Goal: Task Accomplishment & Management: Manage account settings

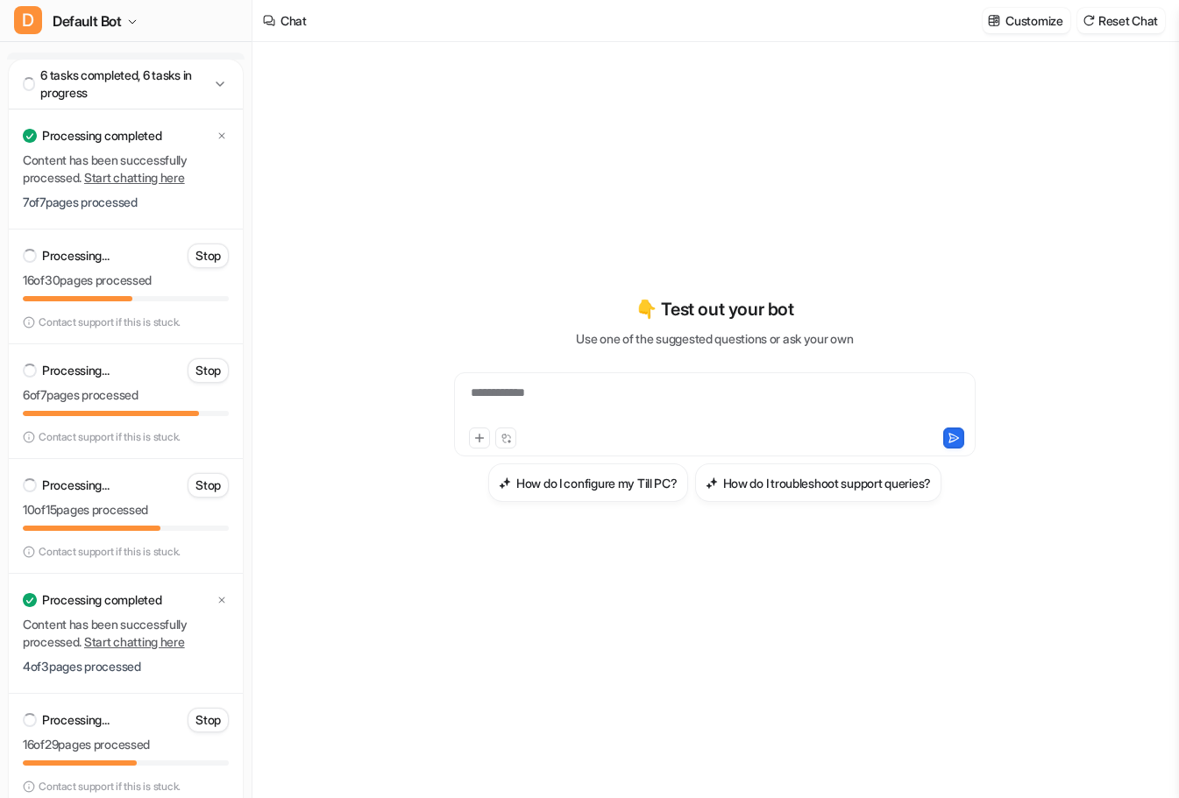
click at [663, 396] on div "**********" at bounding box center [714, 404] width 513 height 40
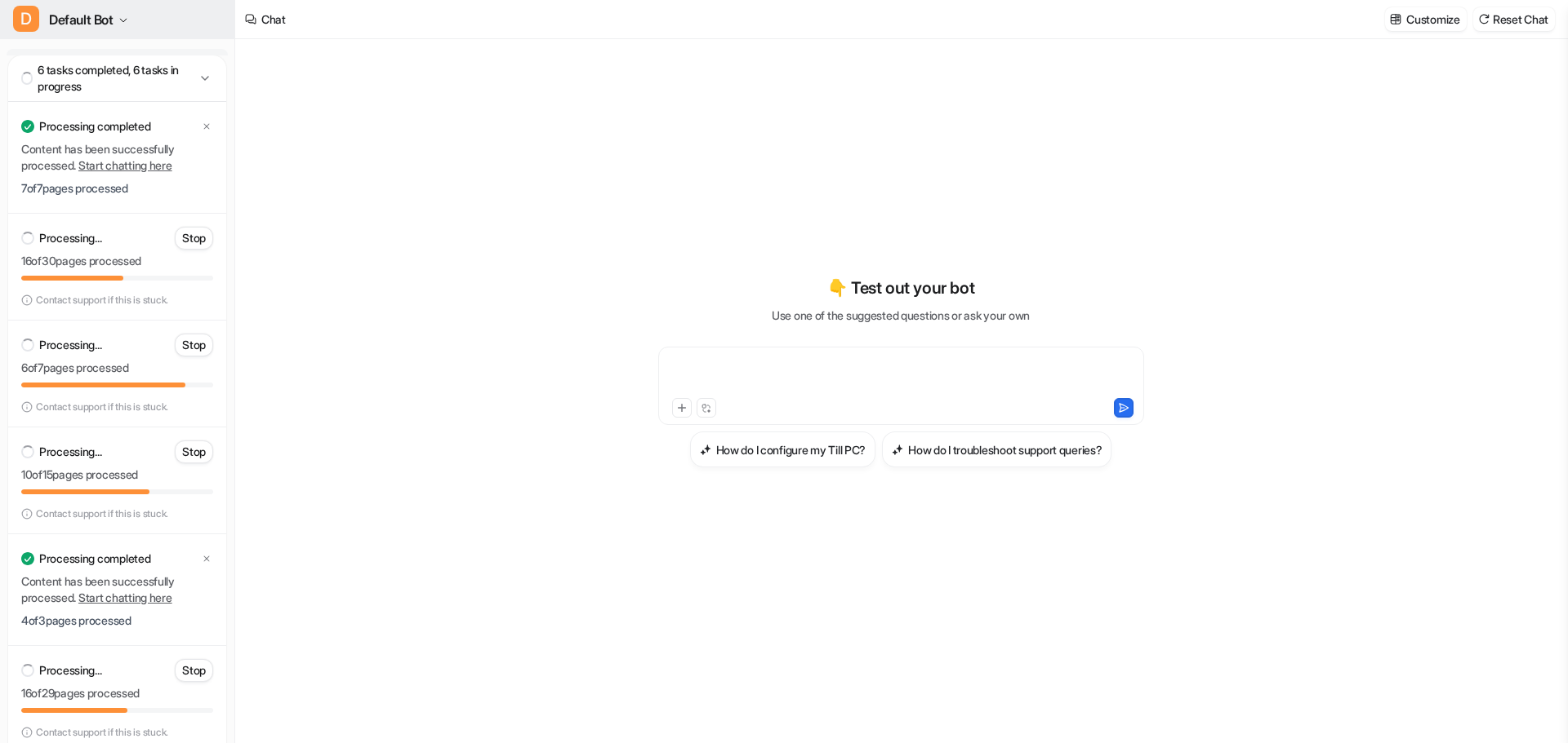
click at [77, 31] on button "D Default Bot" at bounding box center [117, 20] width 235 height 39
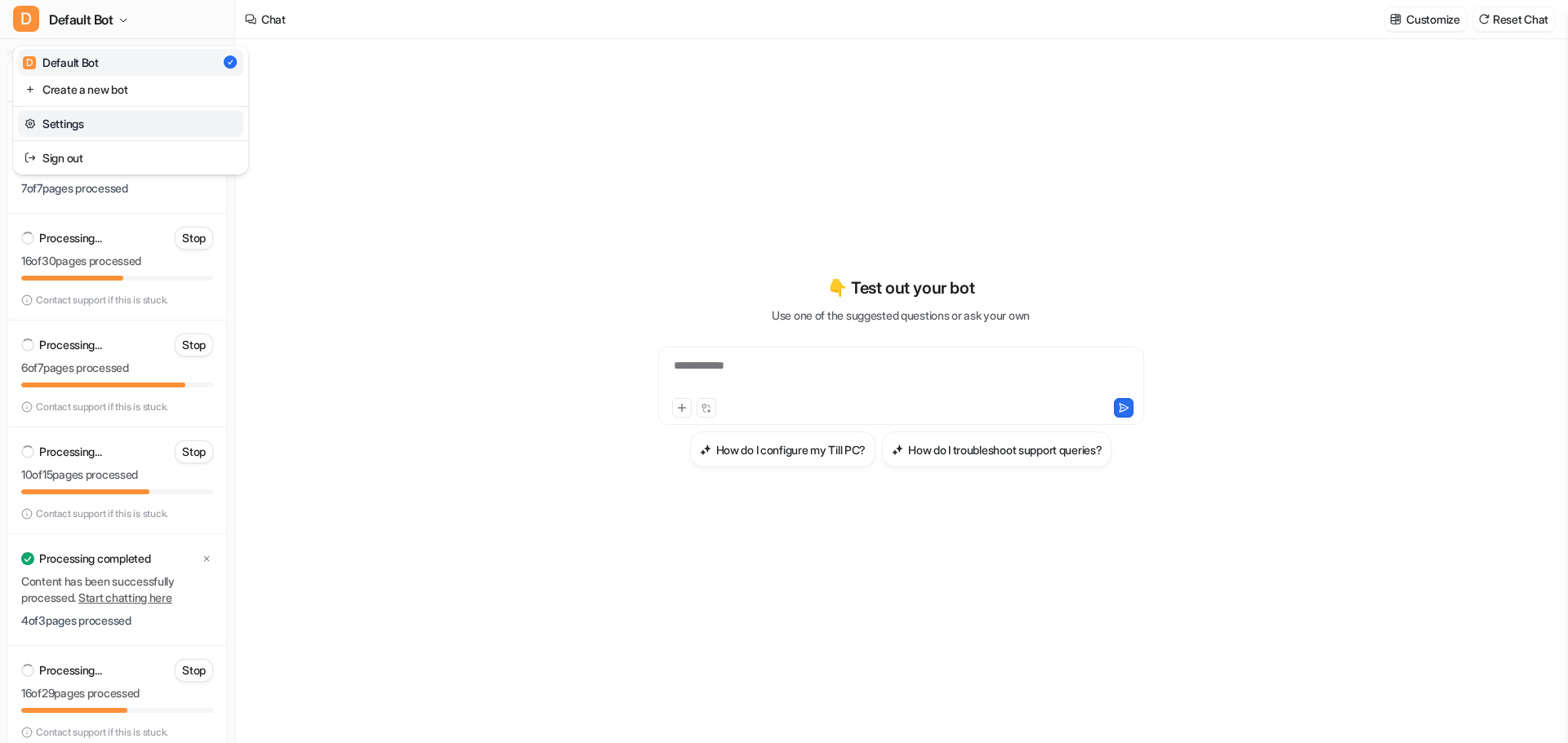
click at [82, 122] on link "Settings" at bounding box center [130, 123] width 225 height 27
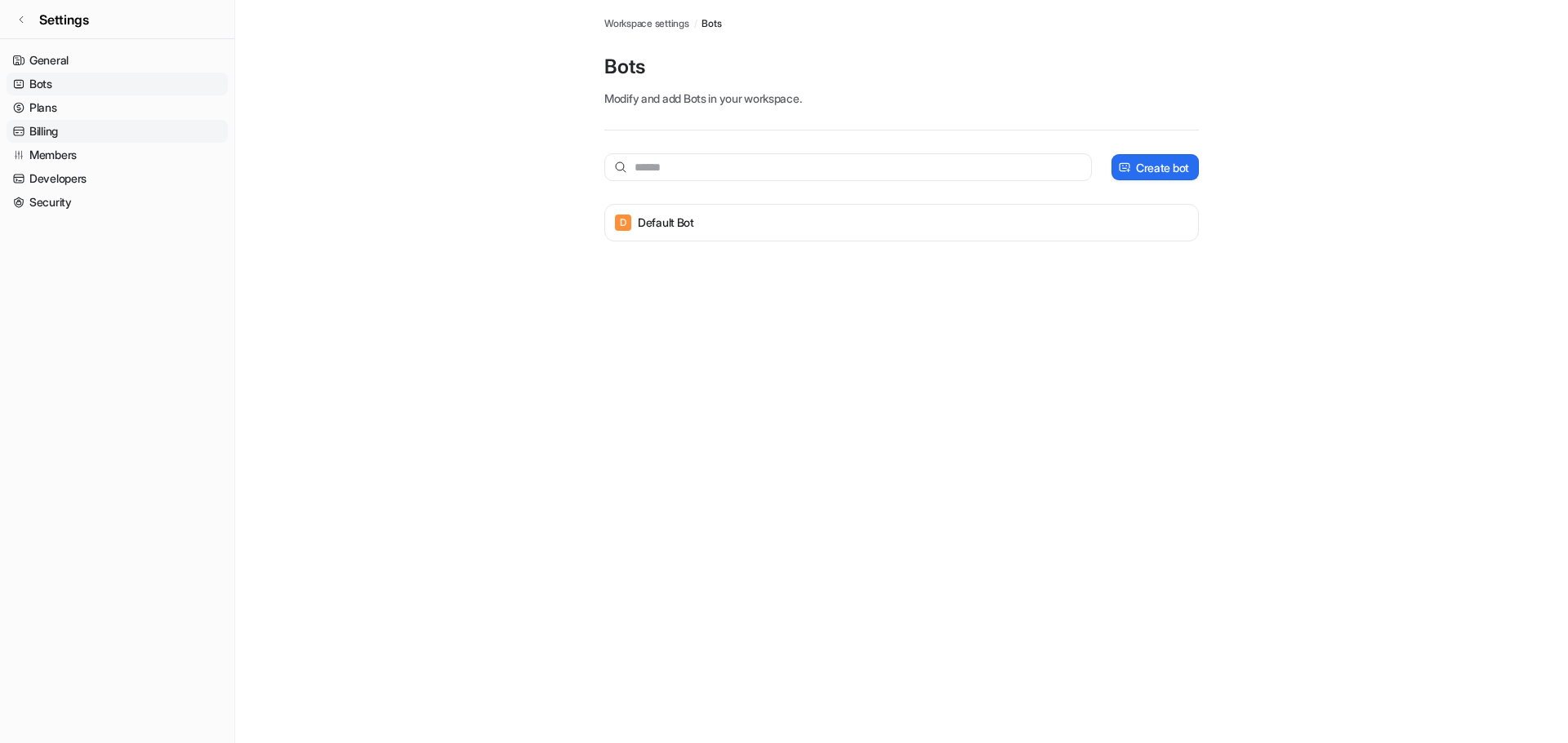
click at [74, 130] on link "Billing" at bounding box center [117, 131] width 222 height 23
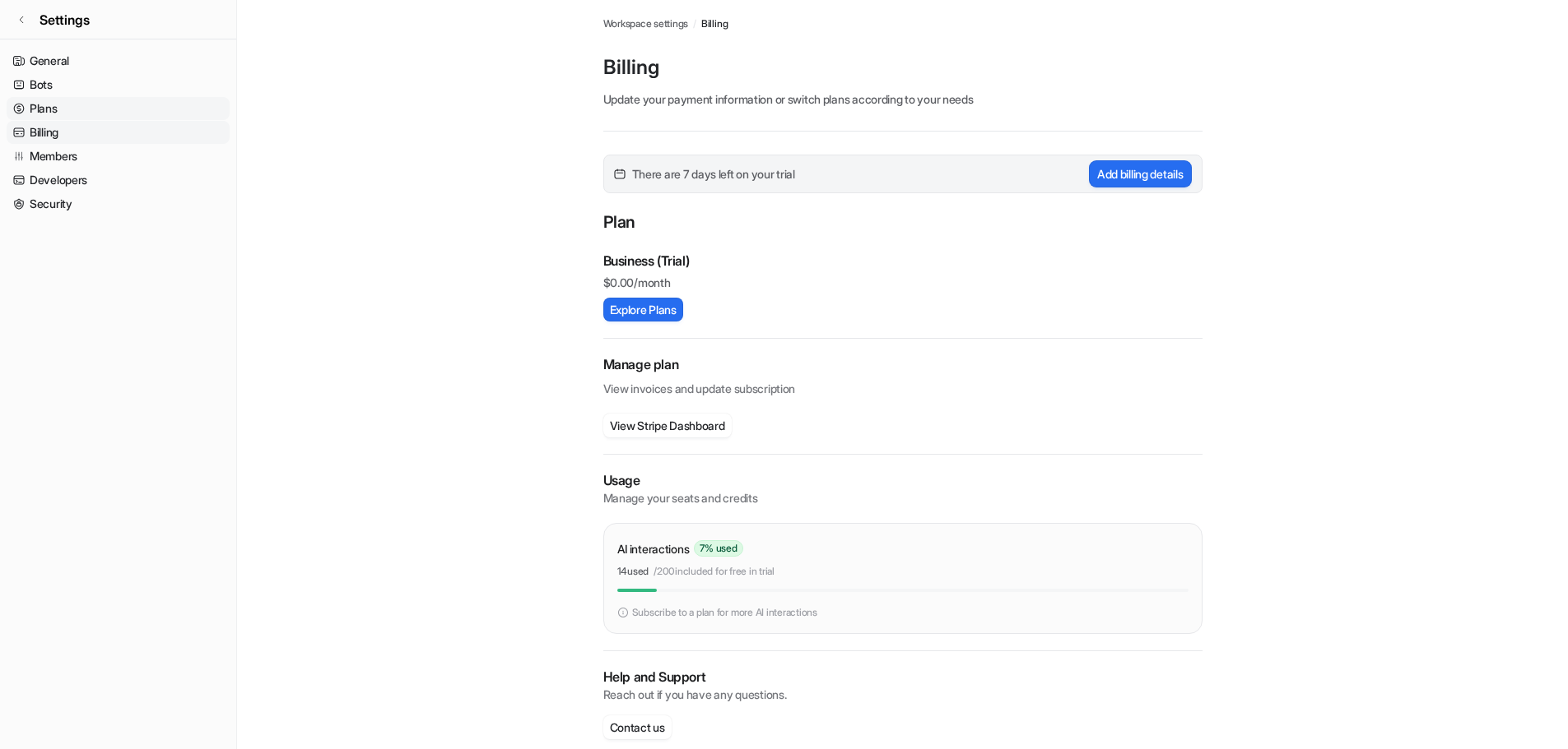
click at [76, 116] on link "Plans" at bounding box center [118, 108] width 223 height 23
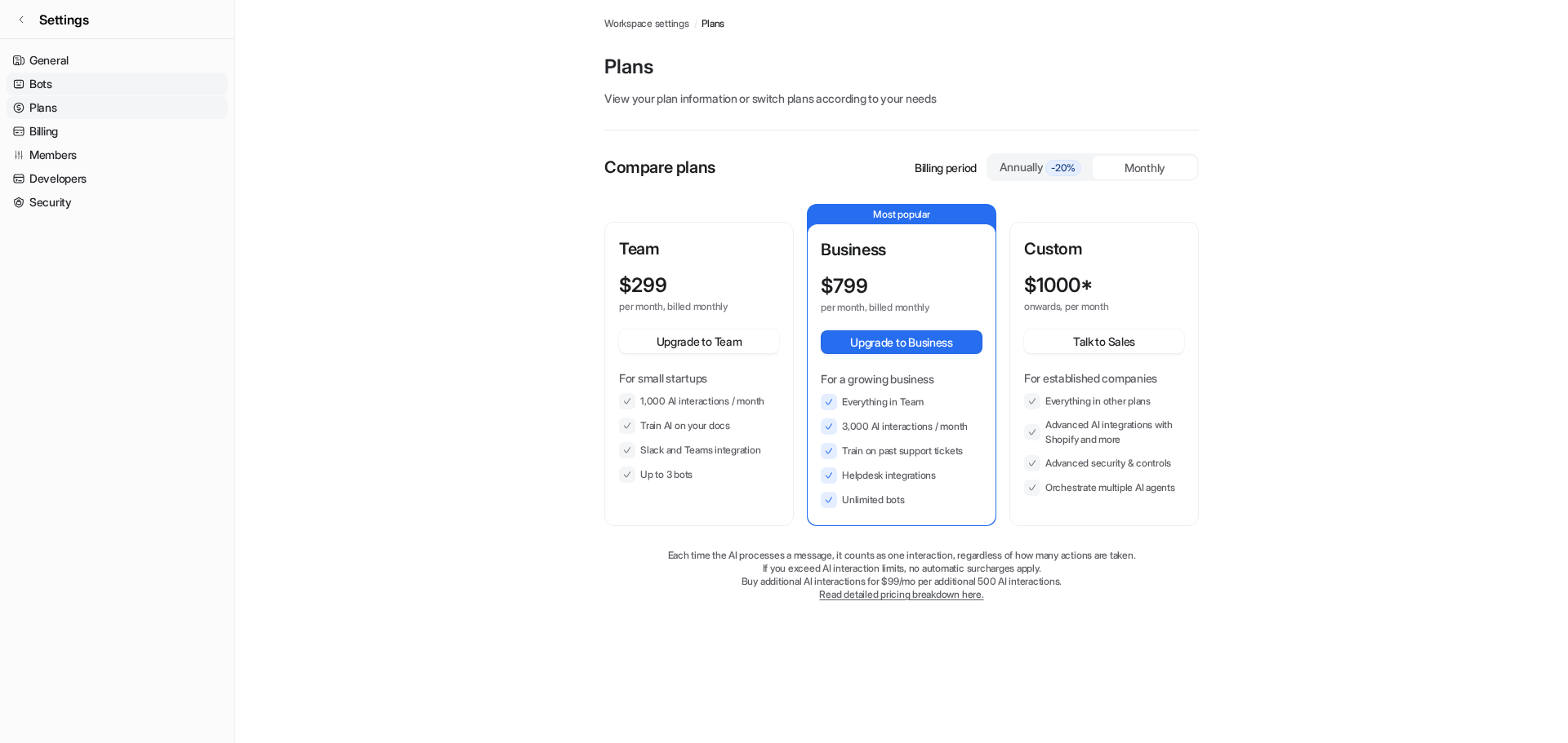
click at [73, 93] on link "Bots" at bounding box center [117, 84] width 222 height 23
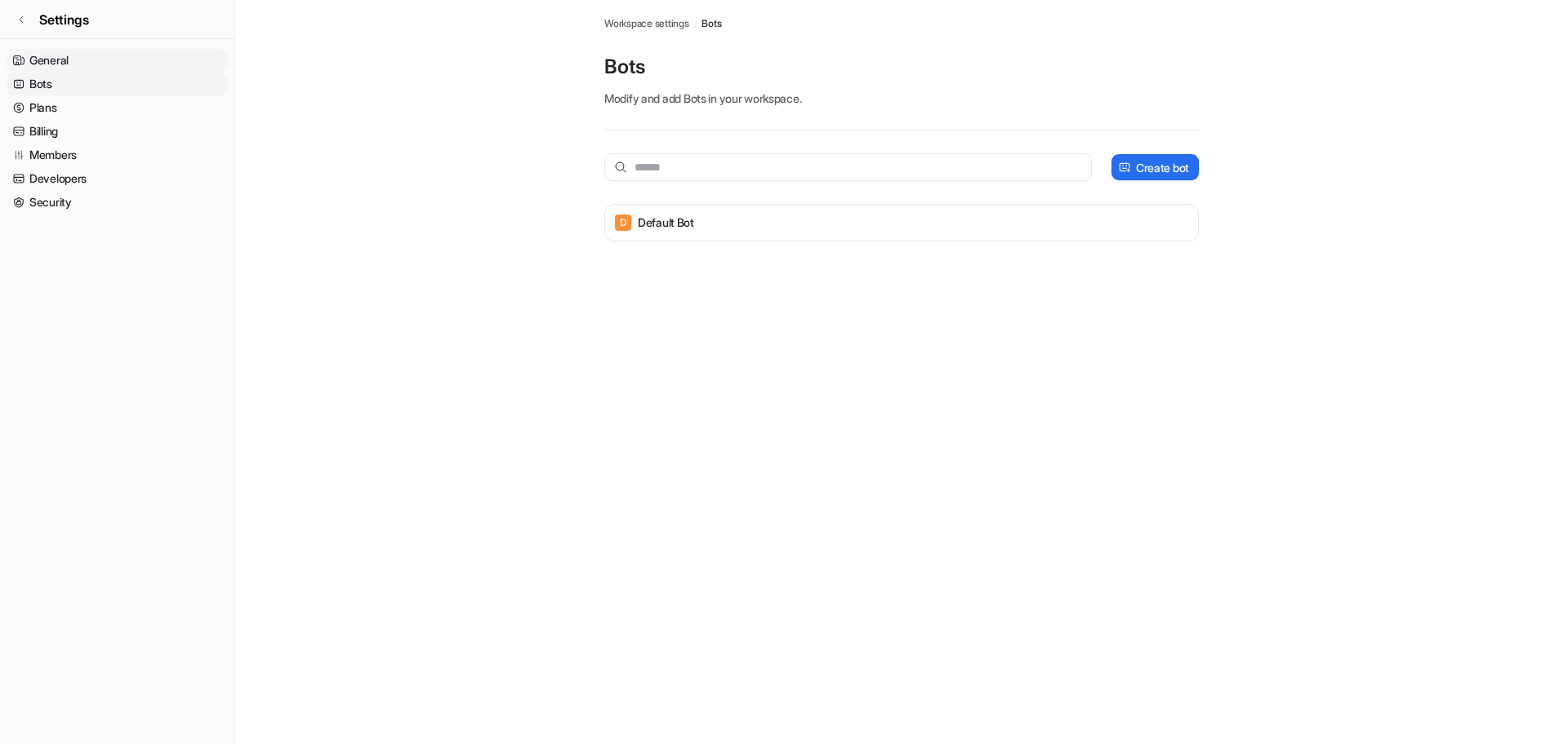
click at [66, 61] on link "General" at bounding box center [117, 61] width 222 height 23
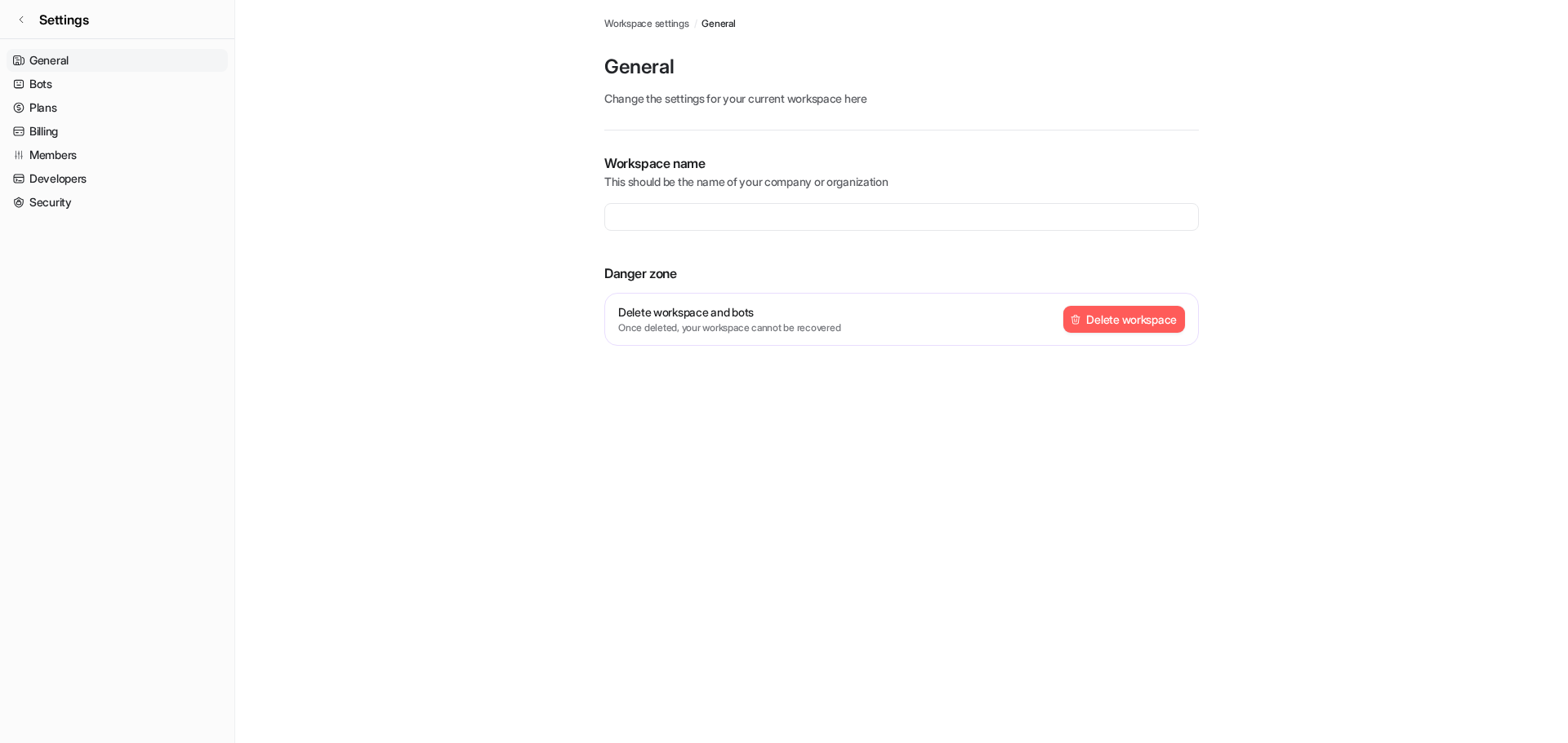
type input "**********"
click at [80, 202] on link "Security" at bounding box center [117, 202] width 222 height 23
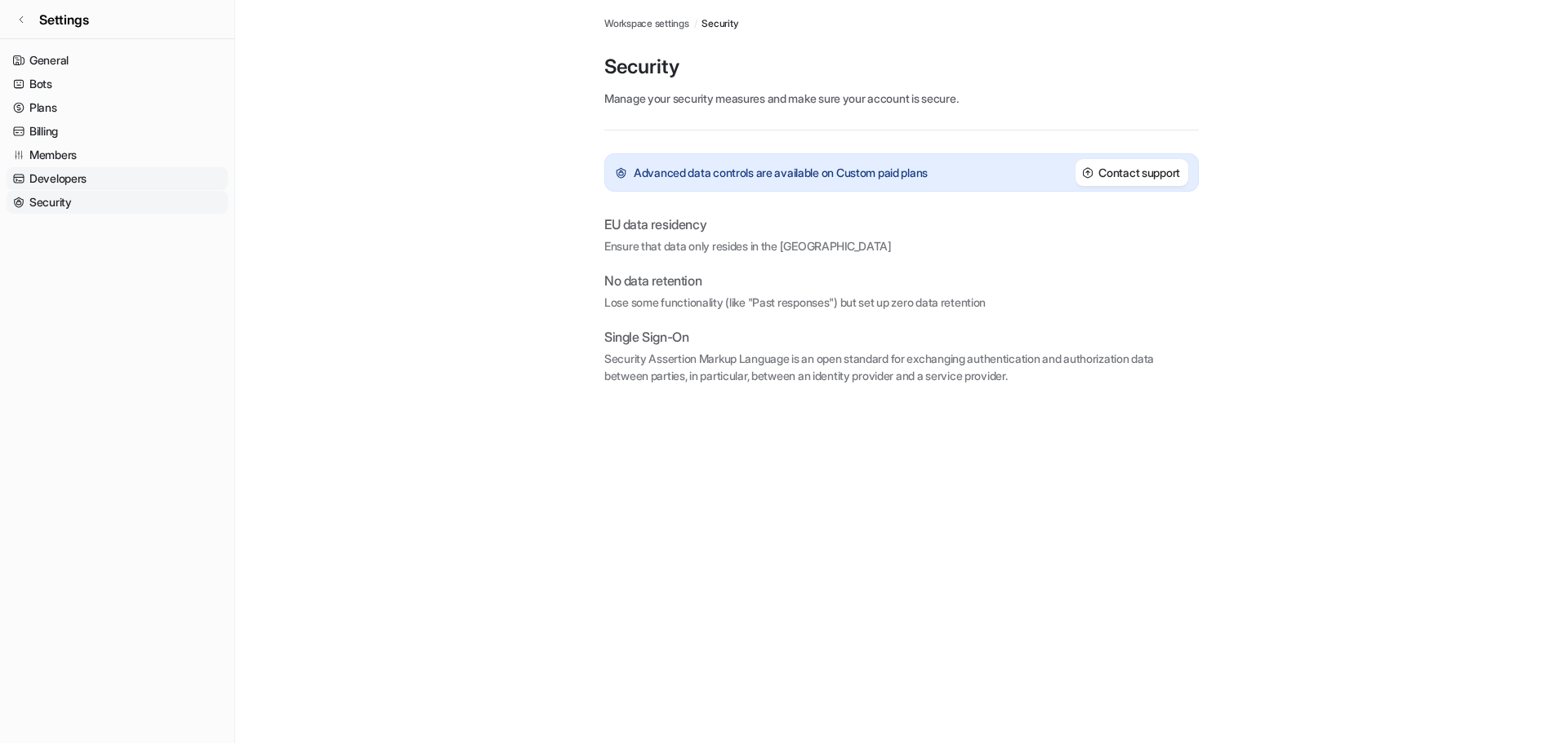
click at [61, 178] on link "Developers" at bounding box center [117, 179] width 222 height 23
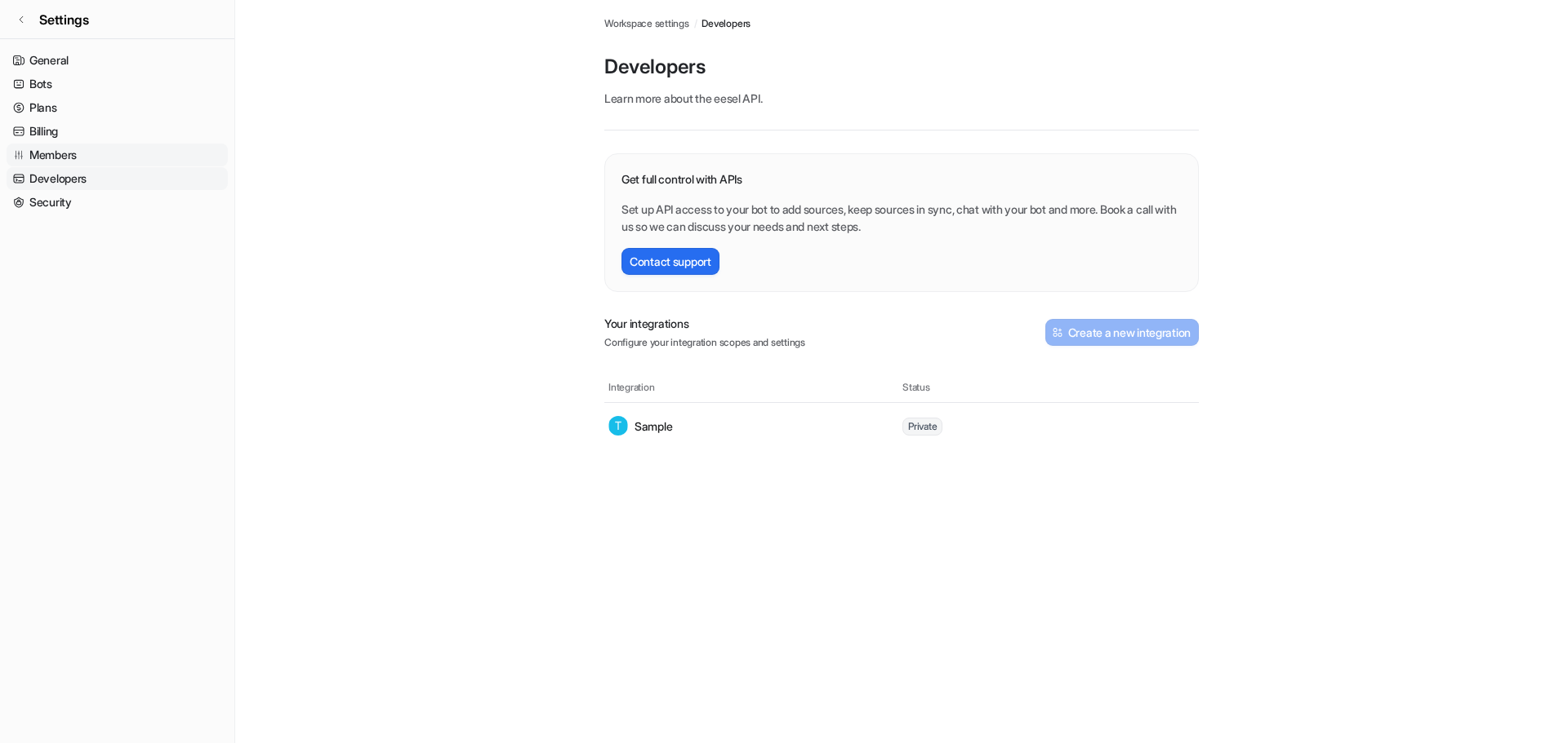
click at [61, 156] on link "Members" at bounding box center [117, 155] width 222 height 23
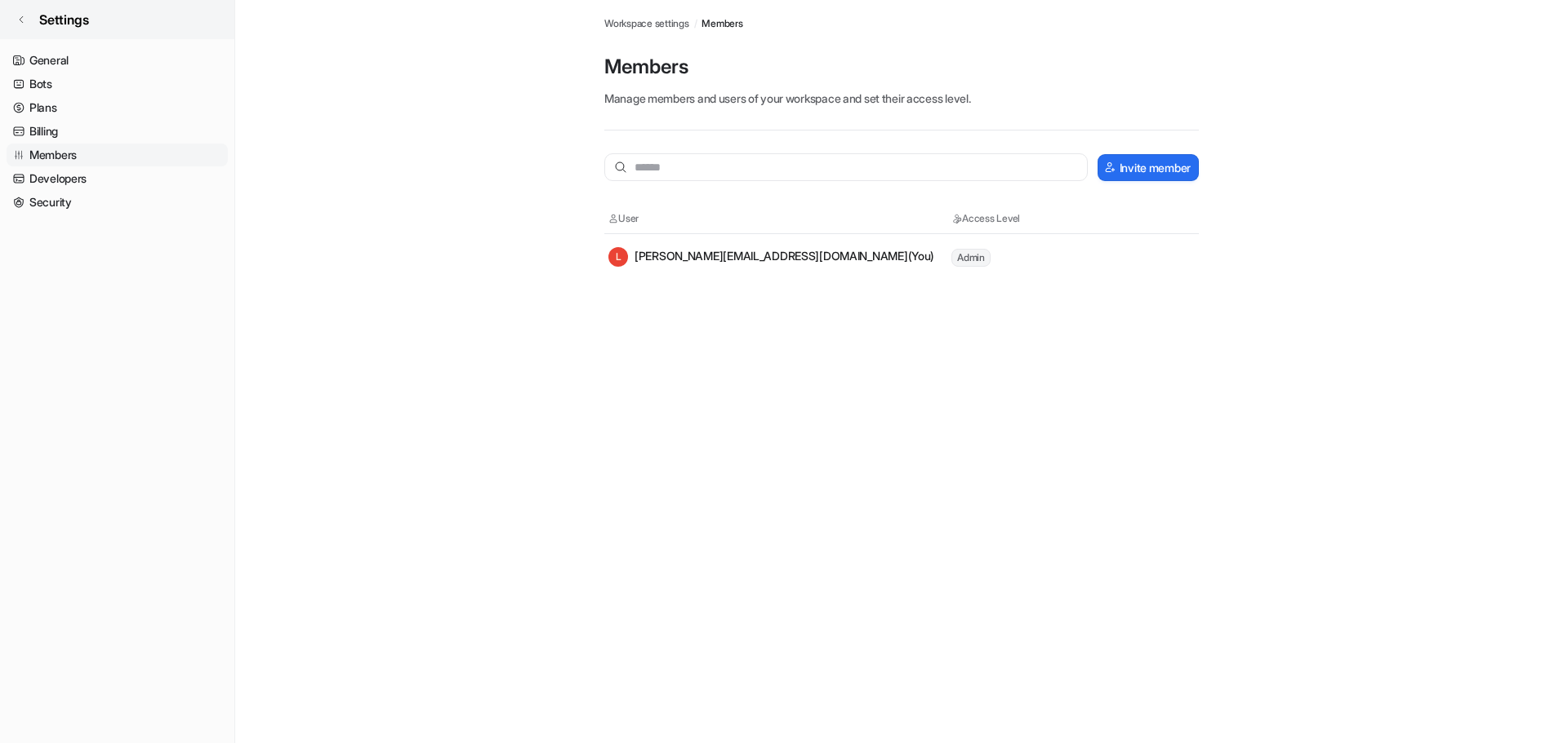
click at [17, 30] on link "Settings" at bounding box center [117, 20] width 235 height 39
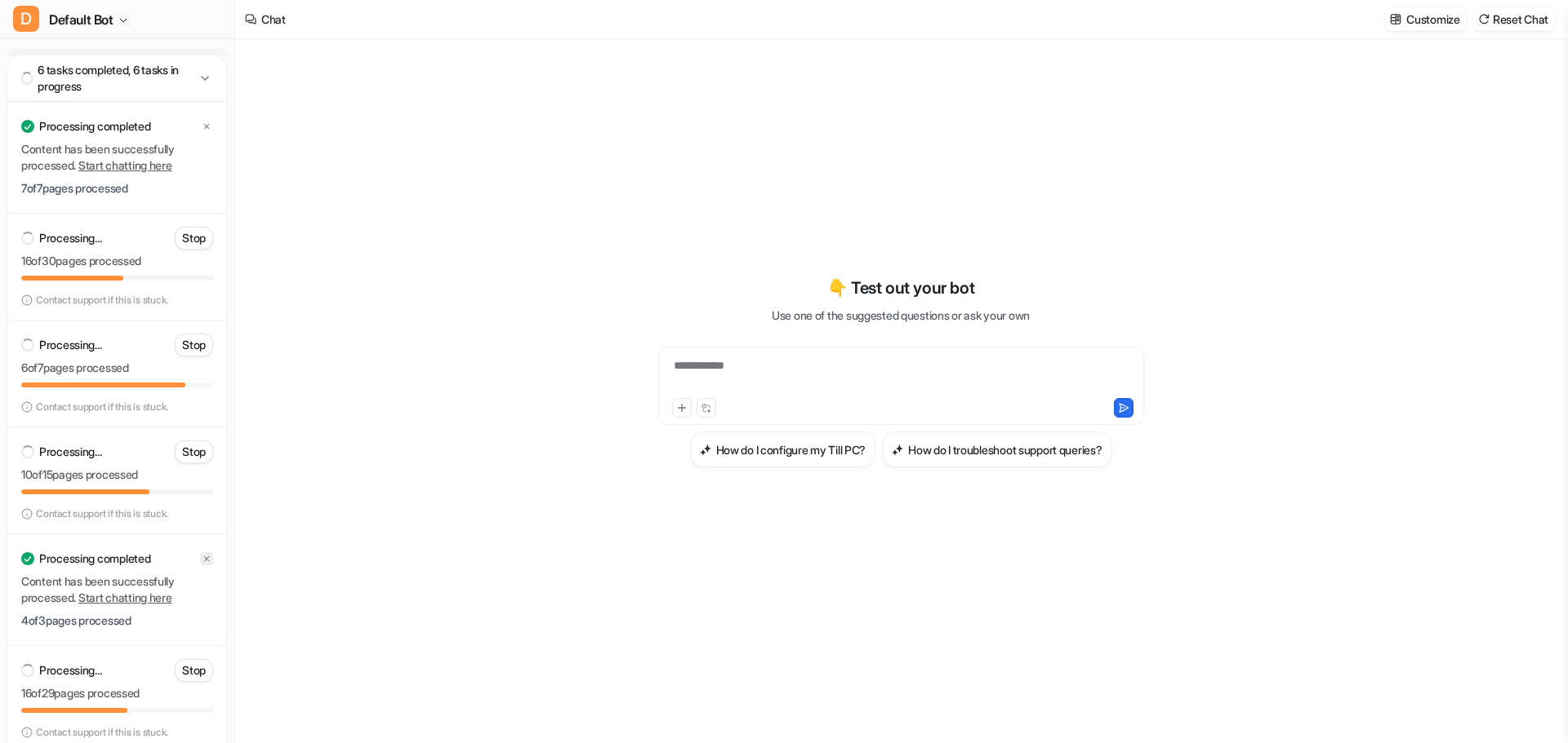
click at [201, 559] on div at bounding box center [207, 559] width 13 height 13
click at [195, 121] on div "Processing completed" at bounding box center [117, 127] width 192 height 23
click at [205, 125] on icon at bounding box center [207, 127] width 6 height 6
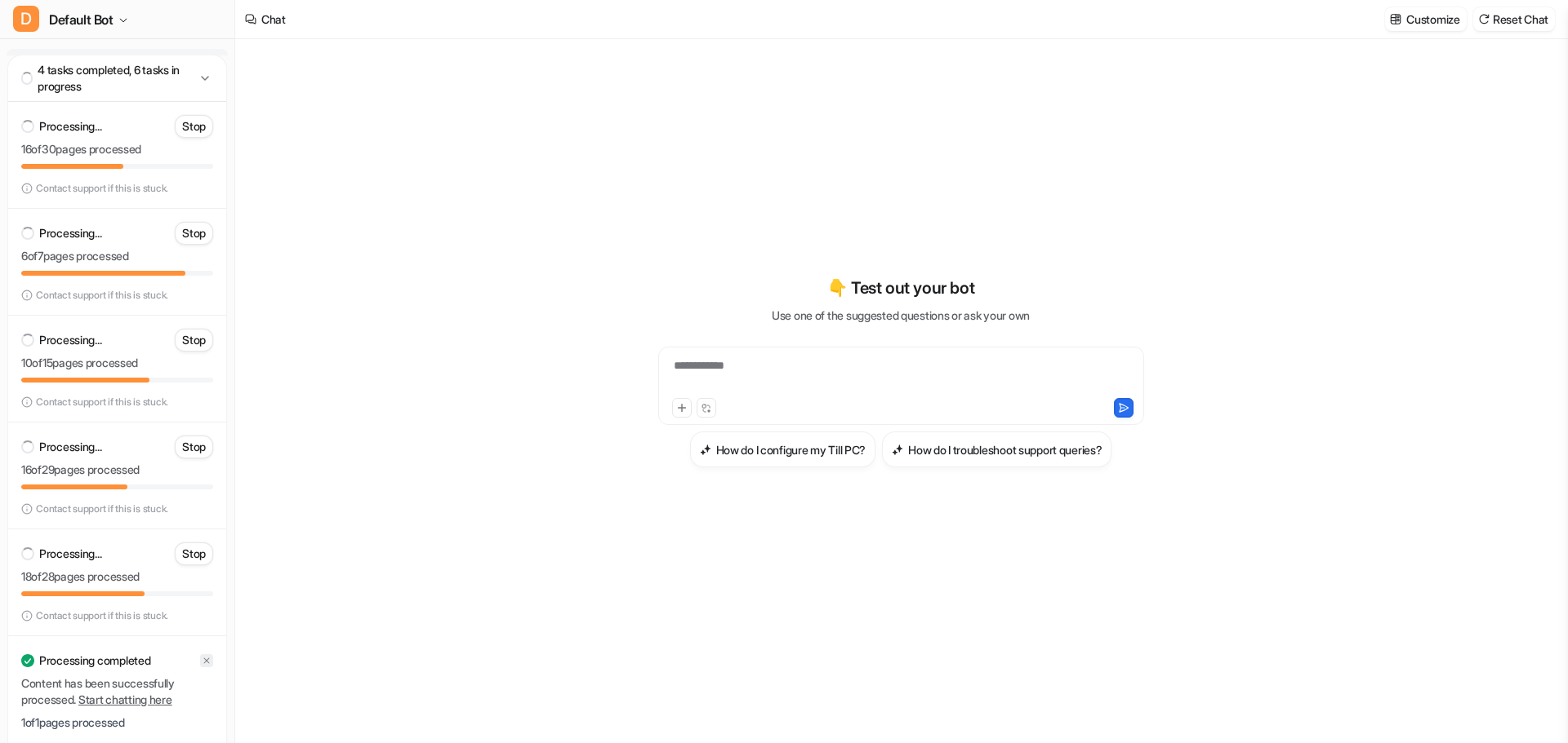
click at [201, 656] on icon at bounding box center [206, 661] width 10 height 10
click at [773, 381] on div "**********" at bounding box center [901, 376] width 478 height 37
click at [677, 406] on icon at bounding box center [682, 408] width 11 height 11
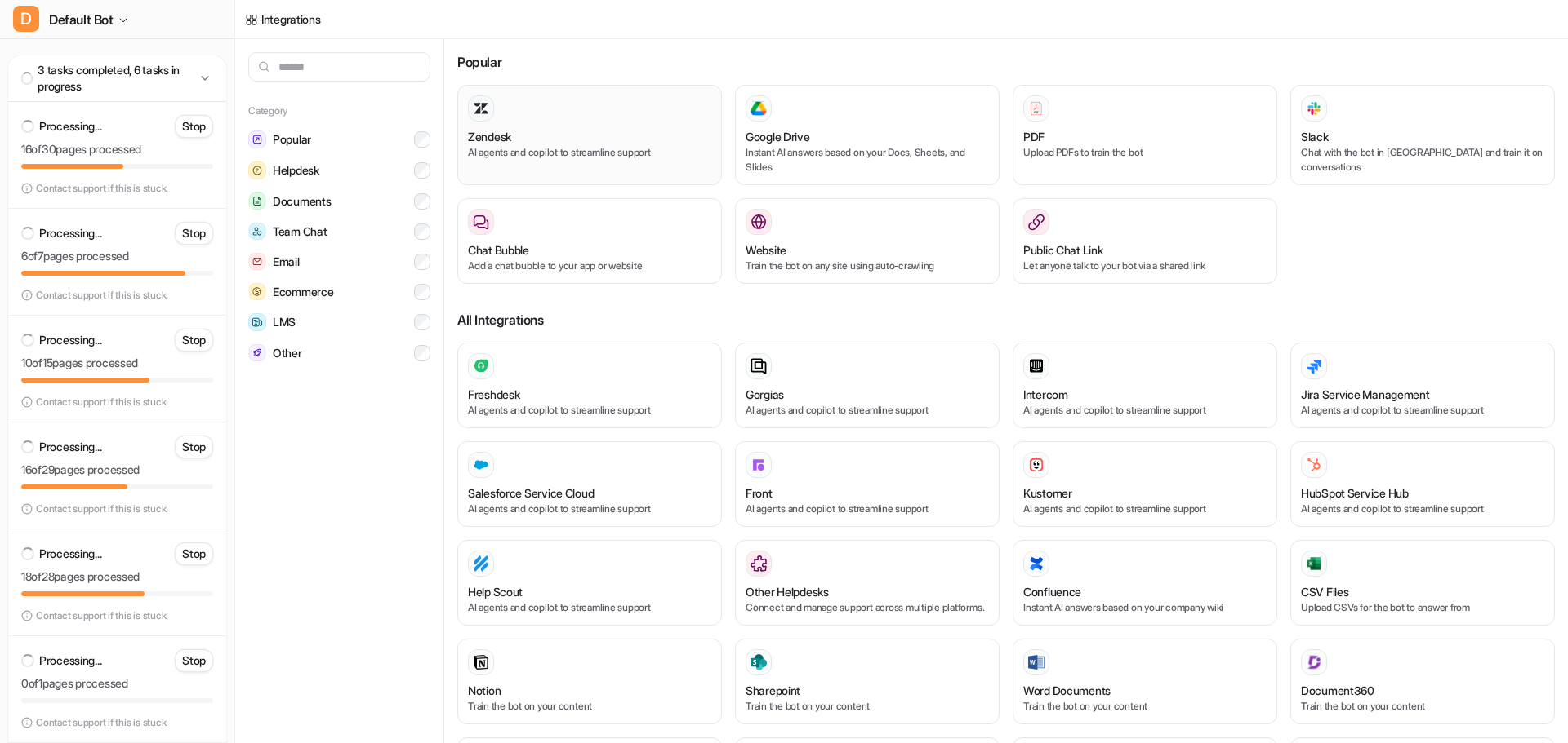
click at [552, 157] on p "AI agents and copilot to streamline support" at bounding box center [589, 153] width 243 height 15
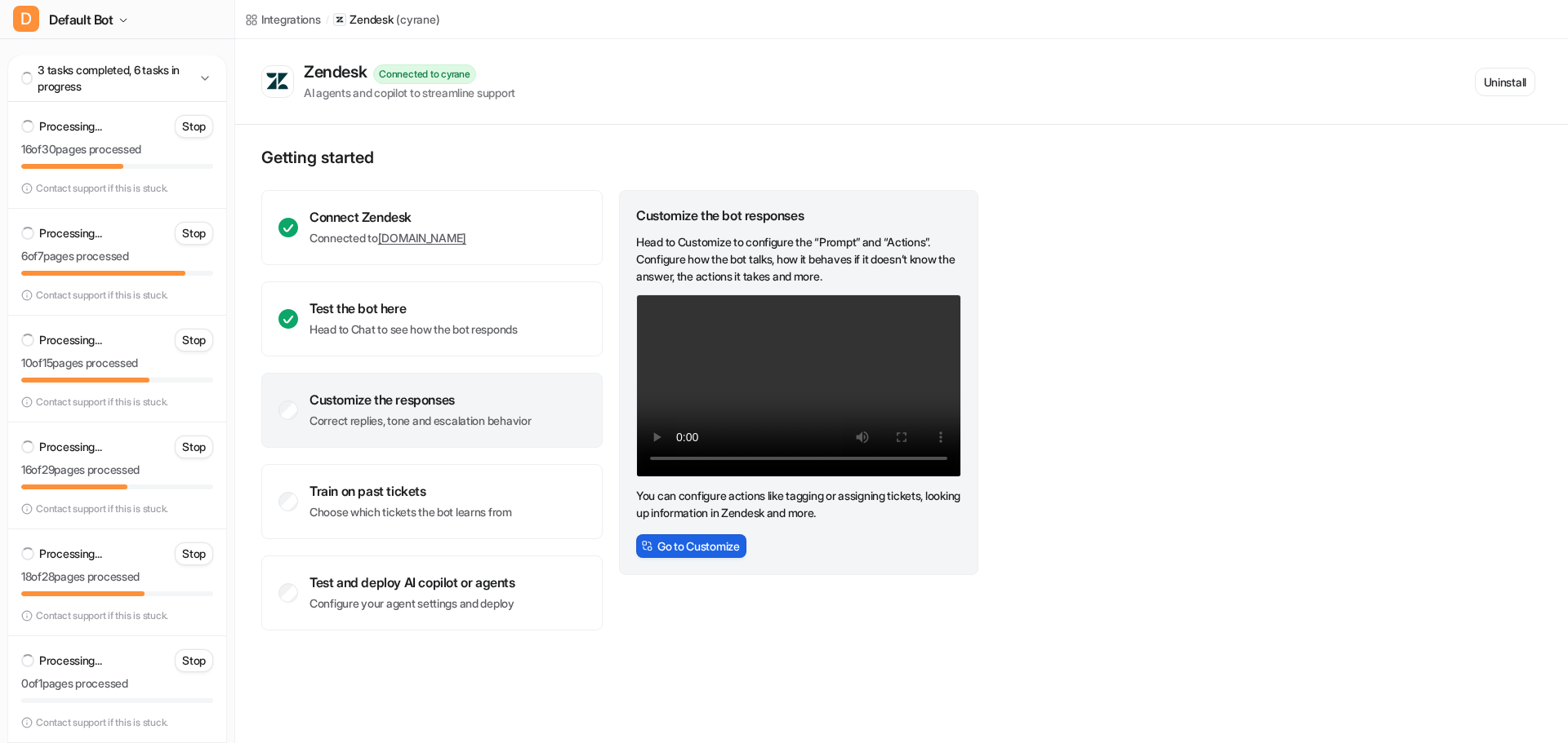
click at [714, 549] on button "Go to Customize" at bounding box center [691, 546] width 110 height 23
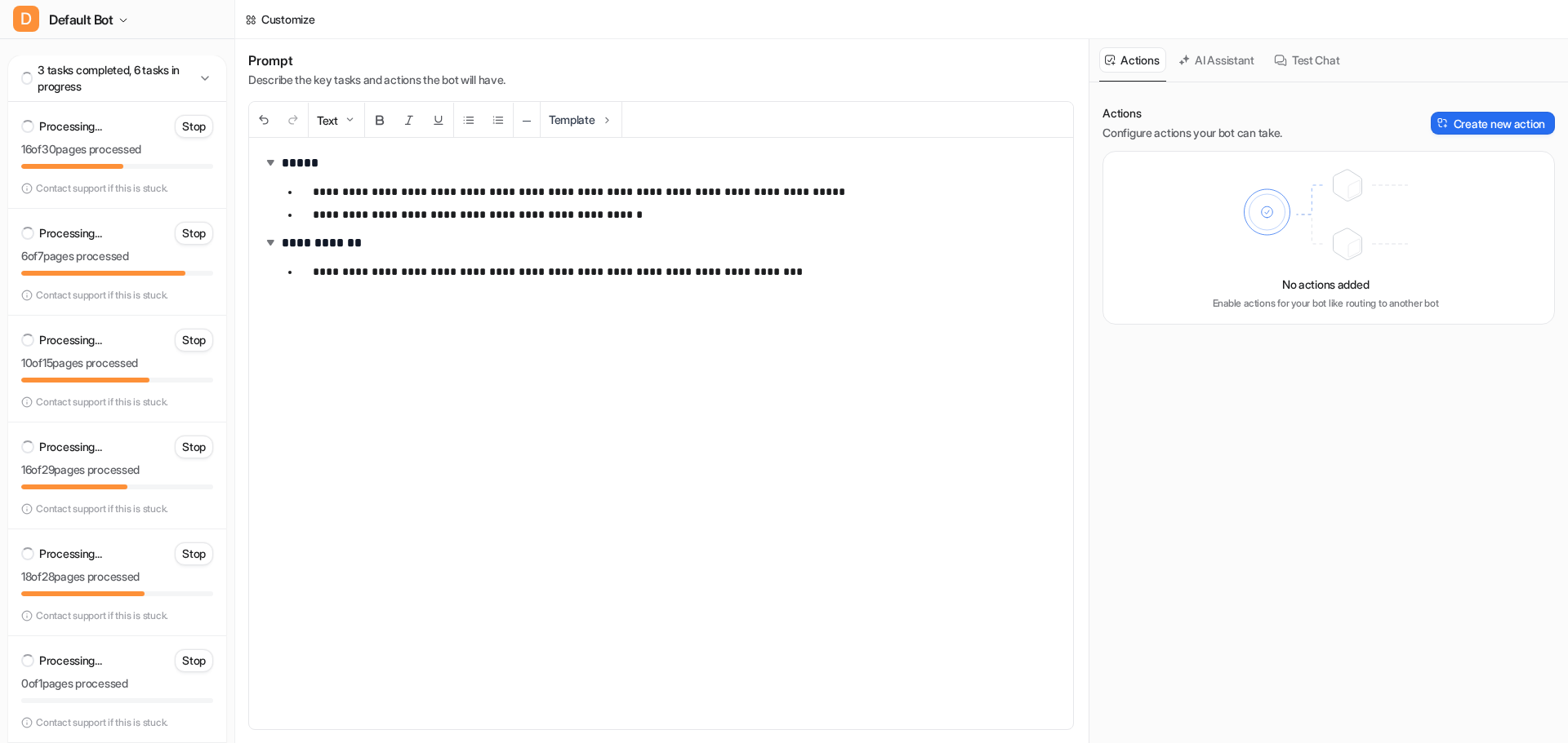
click at [253, 16] on icon at bounding box center [253, 18] width 4 height 4
click at [279, 16] on div "Customize" at bounding box center [287, 19] width 53 height 17
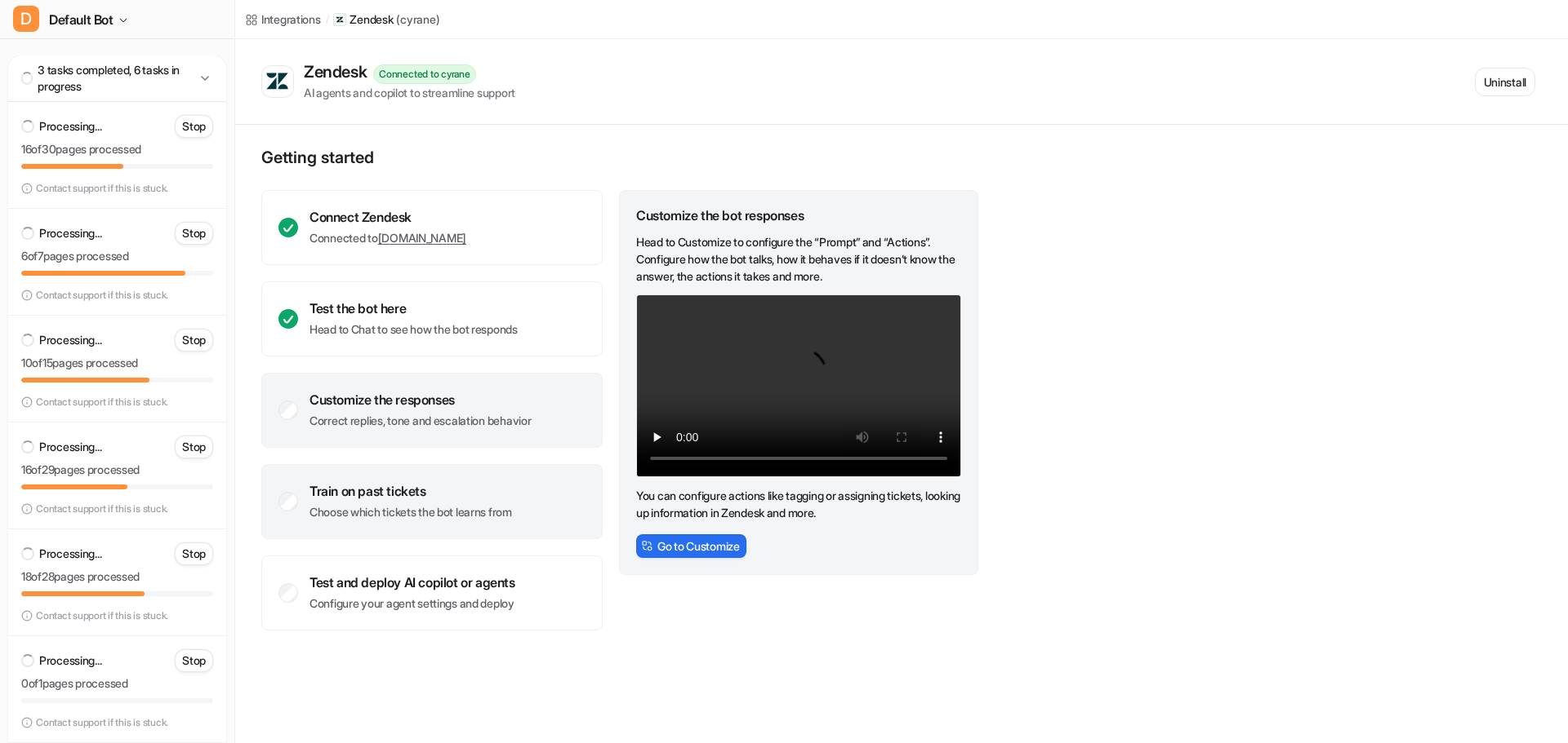
click at [421, 505] on p "Choose which tickets the bot learns from" at bounding box center [410, 513] width 202 height 17
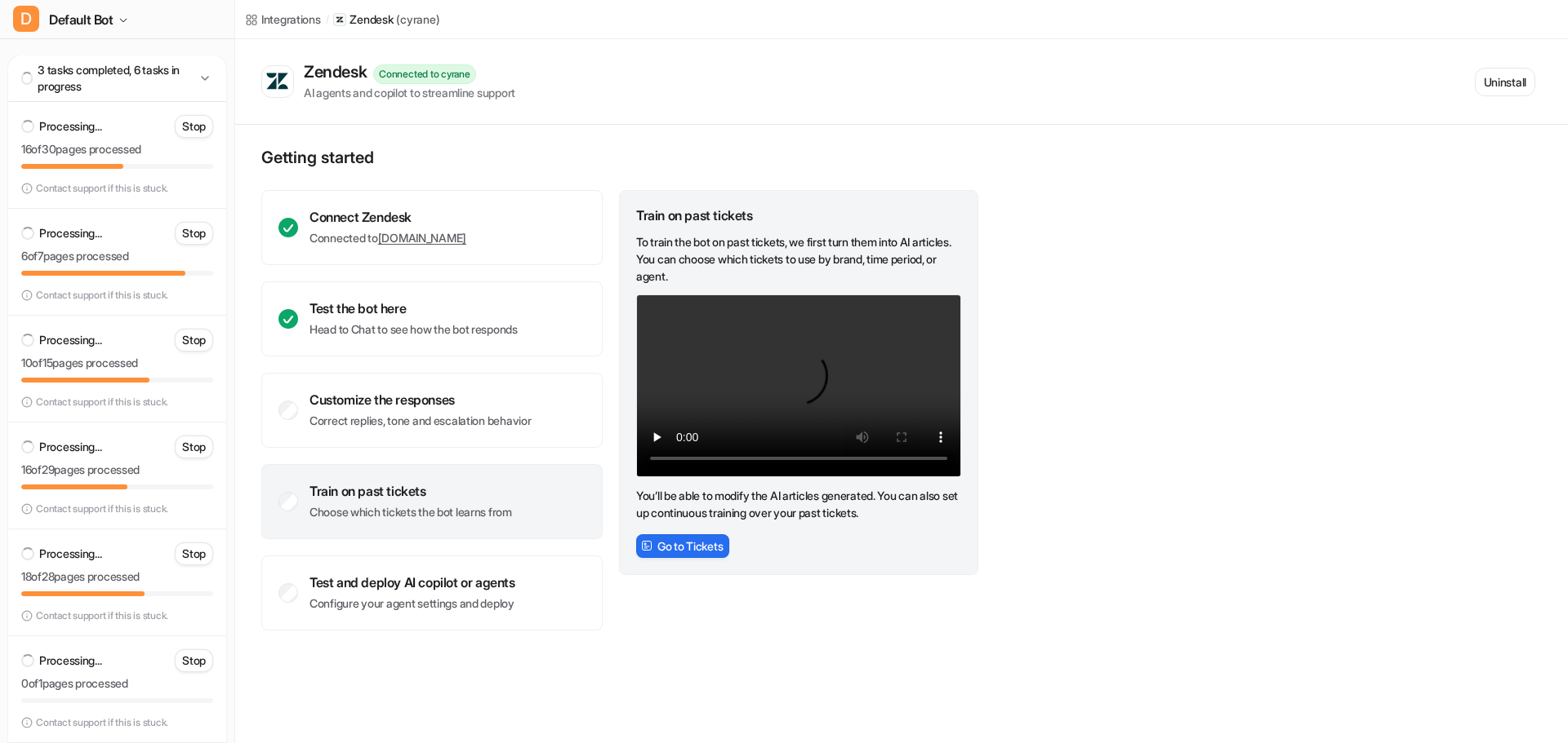
click at [665, 530] on div "Train on past tickets To train the bot on past tickets, we first turn them into…" at bounding box center [798, 383] width 360 height 385
click at [671, 557] on button "Go to Tickets" at bounding box center [683, 546] width 93 height 23
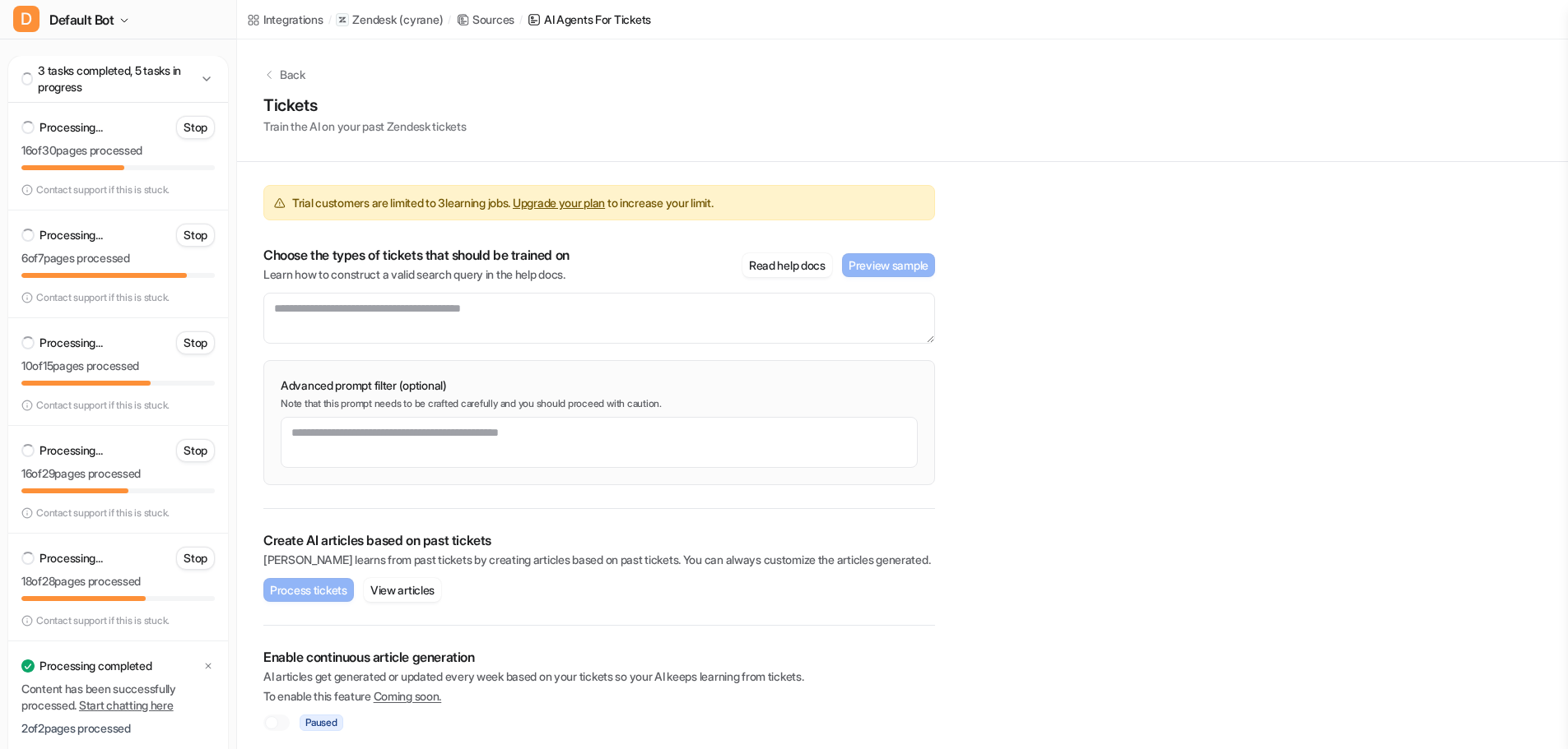
click at [457, 202] on span "Trial customers are limited to 3 learning jobs. Upgrade your plan to increase y…" at bounding box center [502, 203] width 421 height 17
click at [593, 203] on link "Upgrade your plan" at bounding box center [559, 203] width 92 height 14
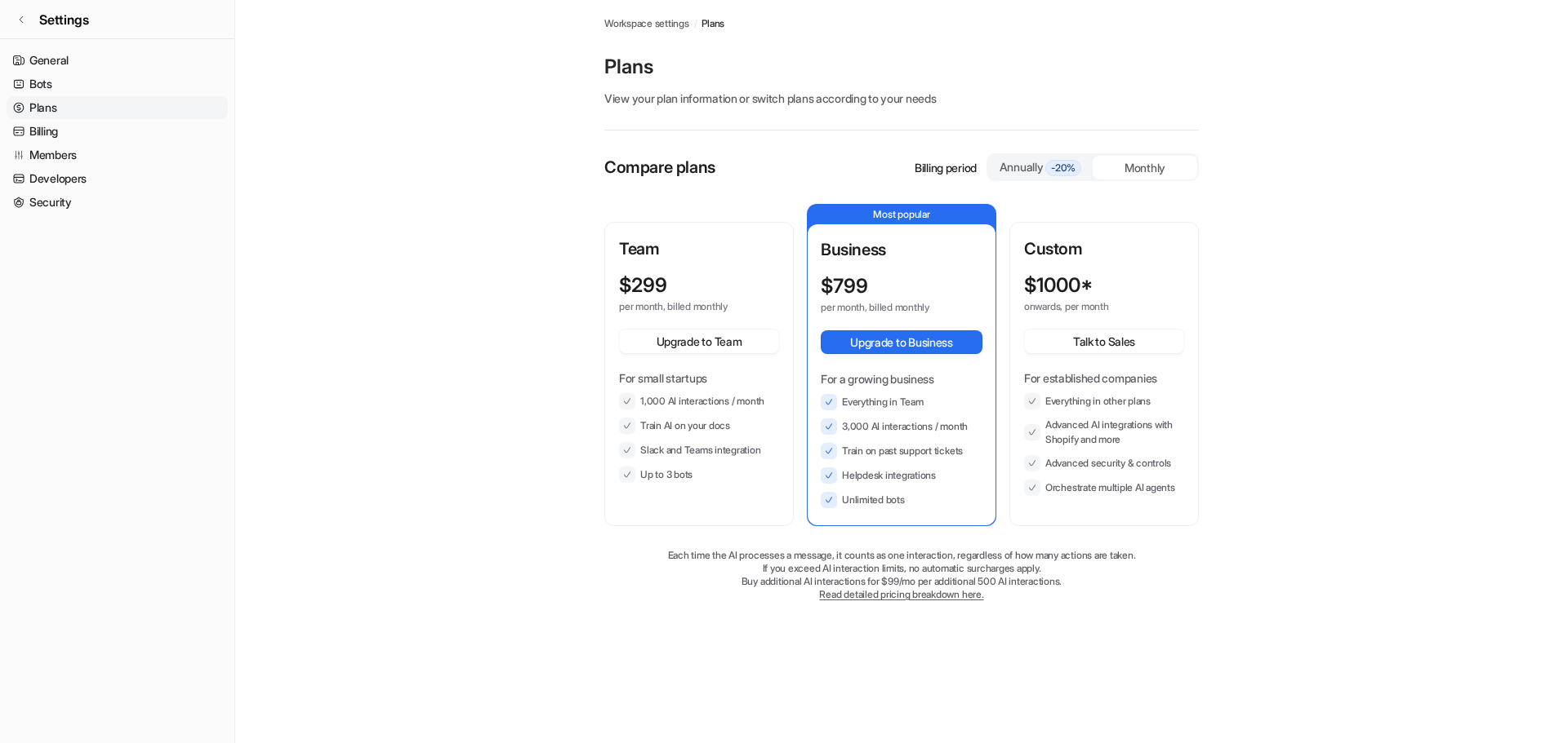
click at [759, 247] on p "Team" at bounding box center [699, 249] width 160 height 24
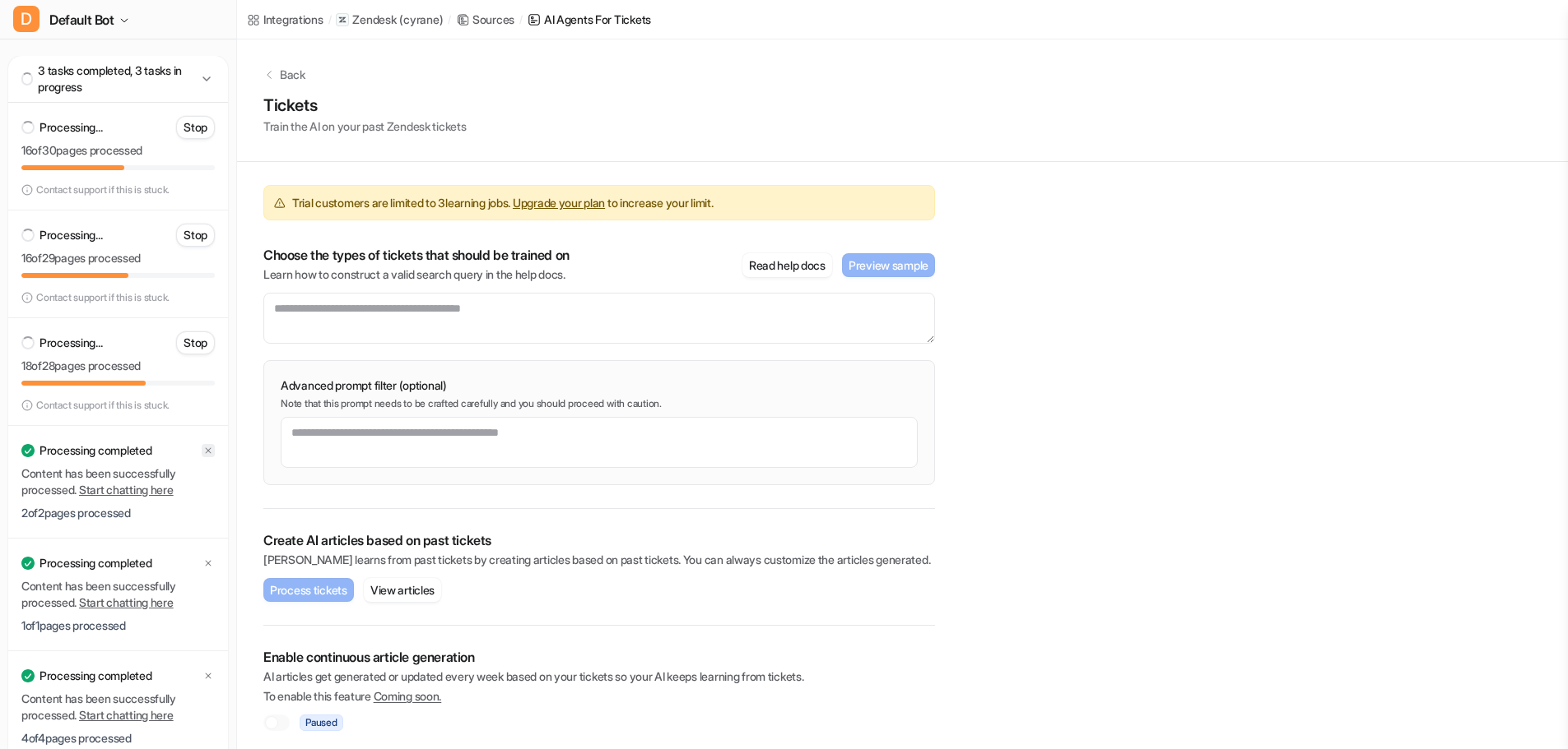
click at [205, 454] on icon at bounding box center [208, 451] width 10 height 10
click at [208, 451] on icon at bounding box center [208, 451] width 10 height 10
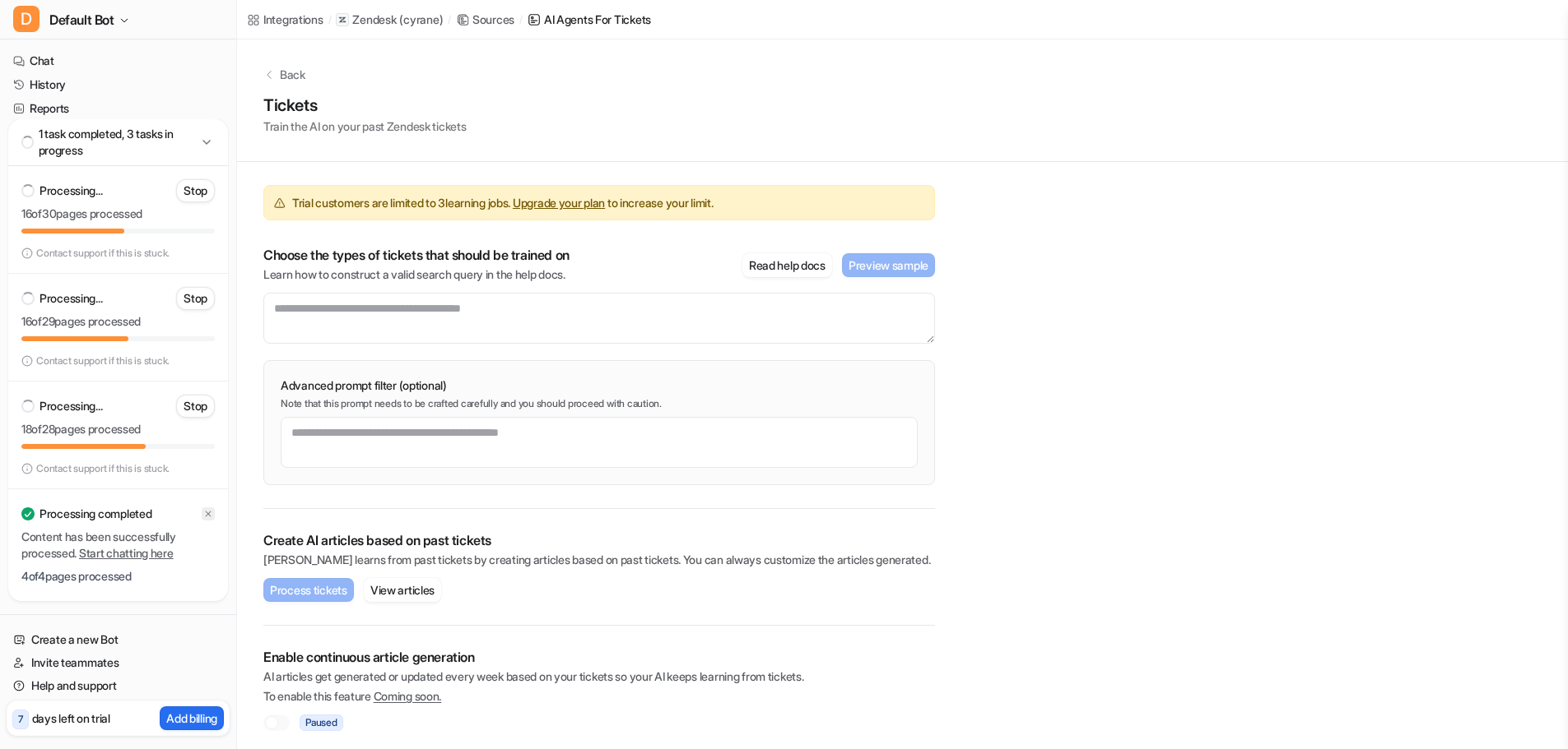
click at [209, 513] on icon at bounding box center [208, 513] width 10 height 10
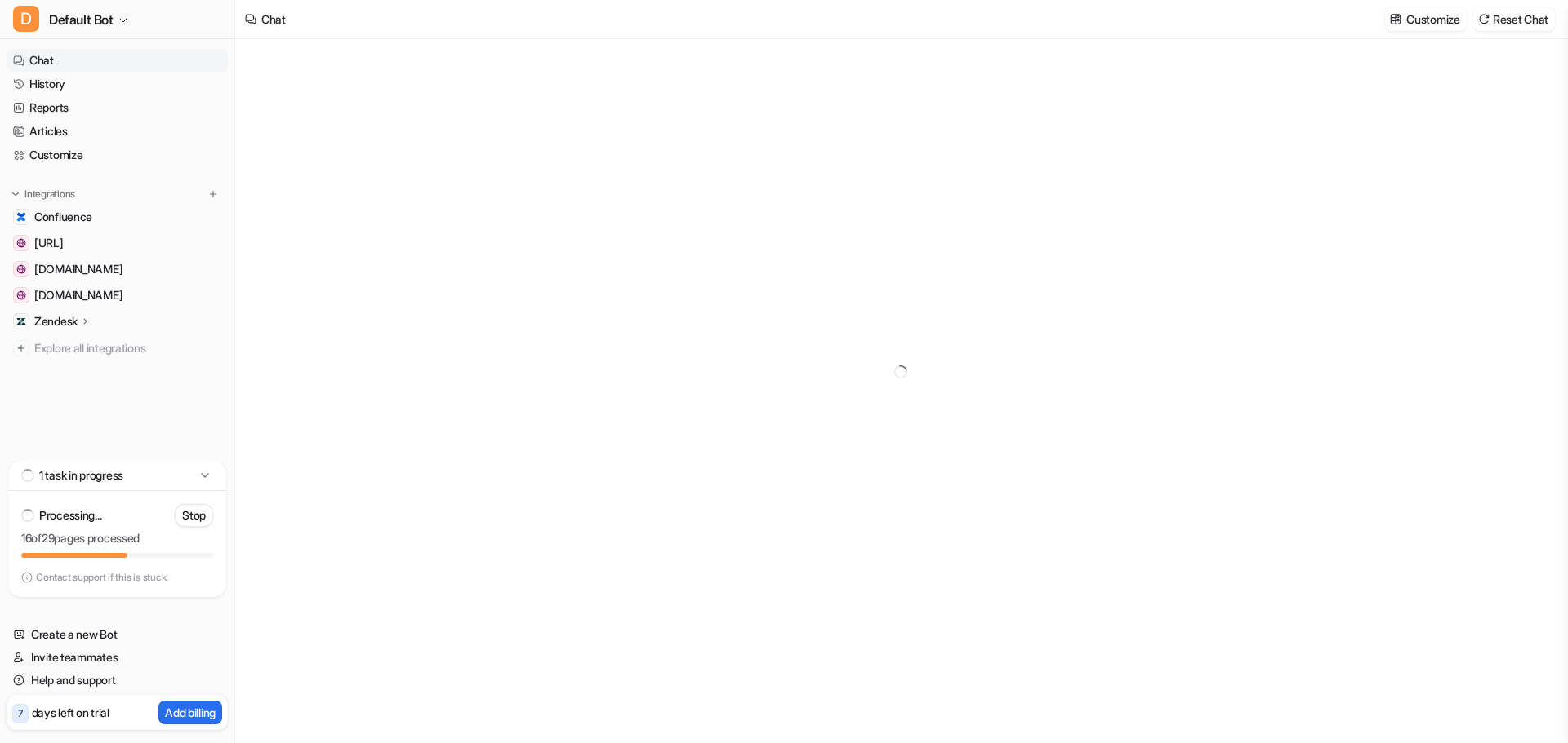
type textarea "**********"
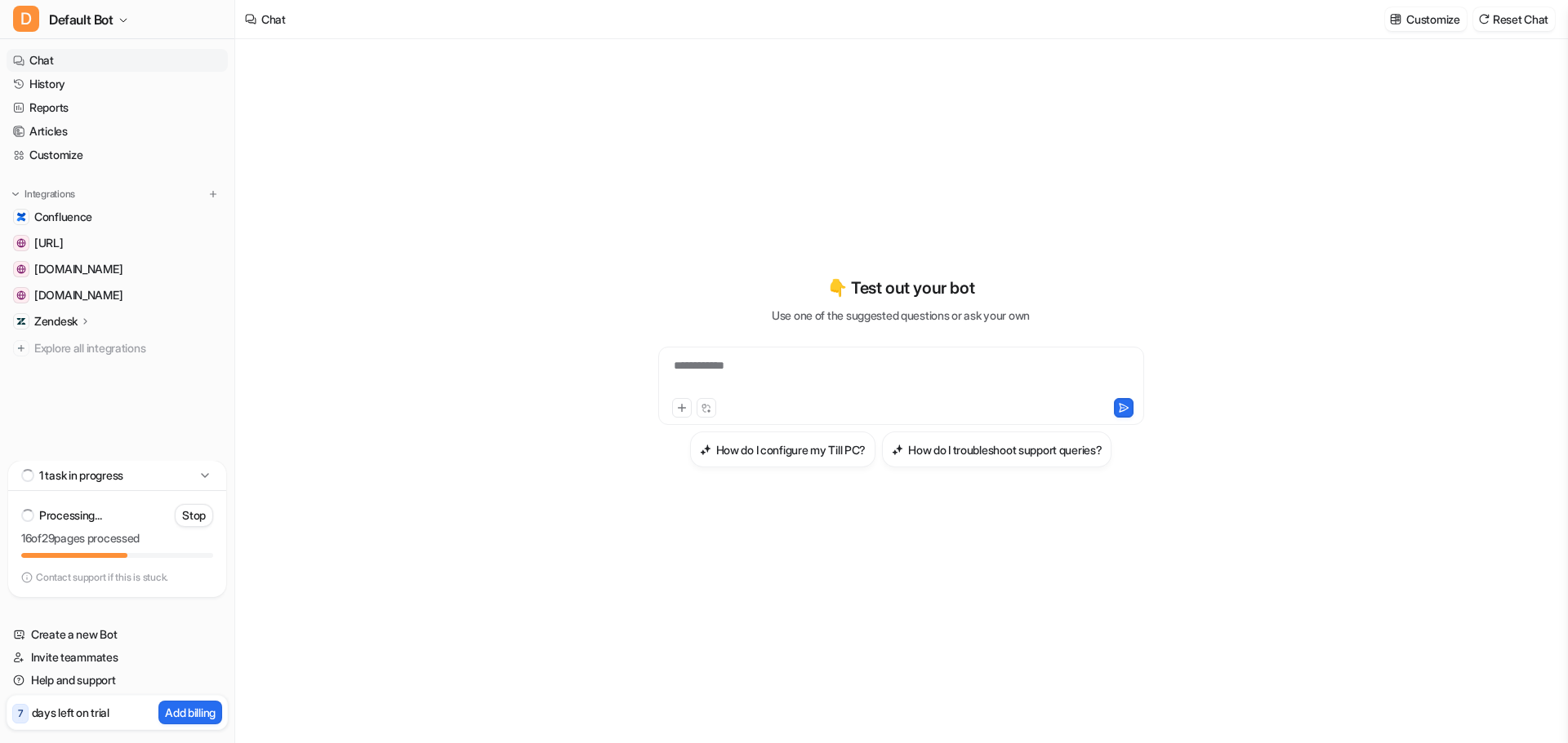
click at [899, 397] on div at bounding box center [901, 406] width 478 height 23
click at [868, 372] on div at bounding box center [901, 376] width 478 height 37
click at [812, 366] on div at bounding box center [901, 376] width 478 height 37
click at [186, 472] on div "1 task in progress" at bounding box center [117, 476] width 218 height 30
click at [209, 571] on div "1 task in progress" at bounding box center [117, 582] width 218 height 30
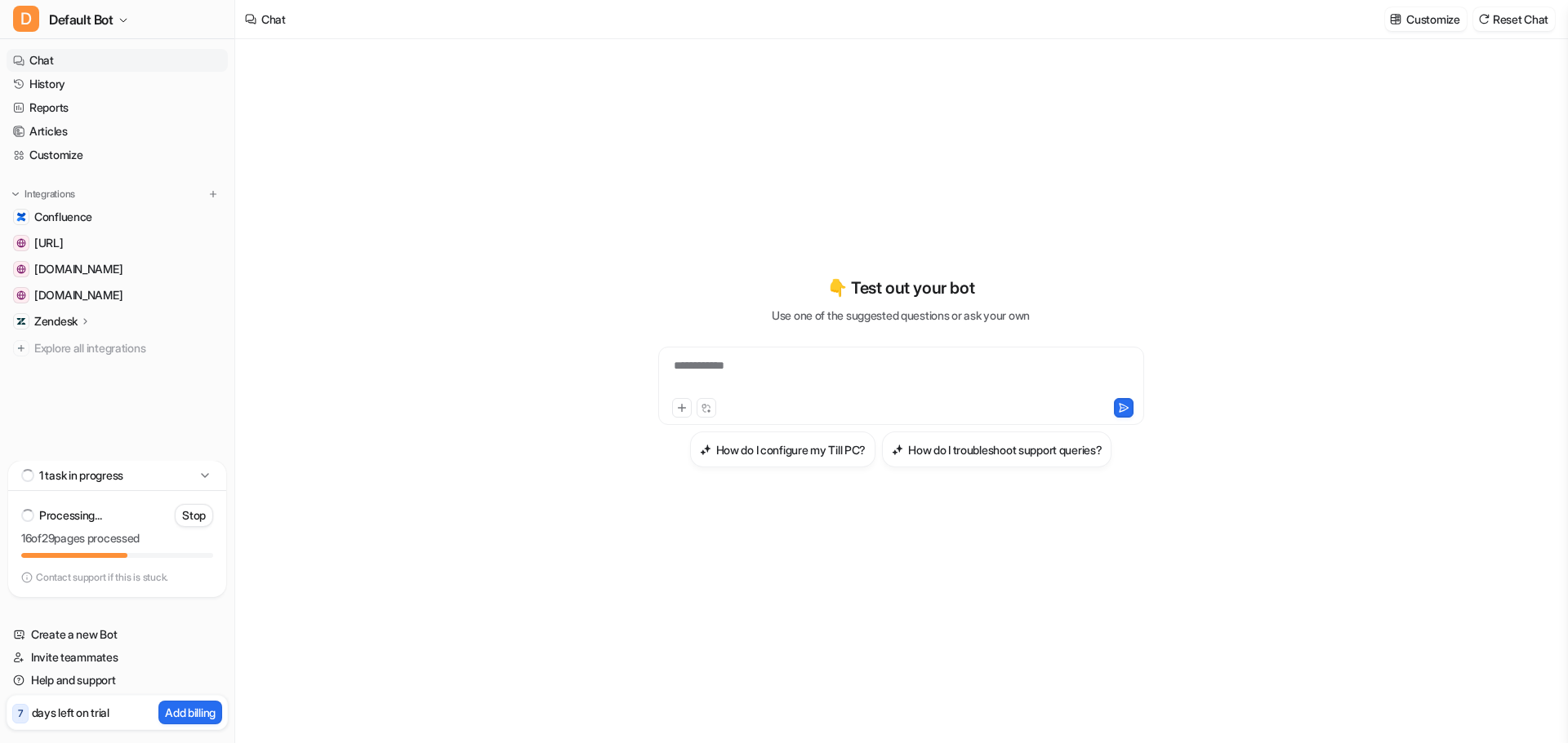
click at [59, 327] on p "Zendesk" at bounding box center [56, 322] width 43 height 17
click at [89, 346] on p "Overview" at bounding box center [71, 345] width 49 height 17
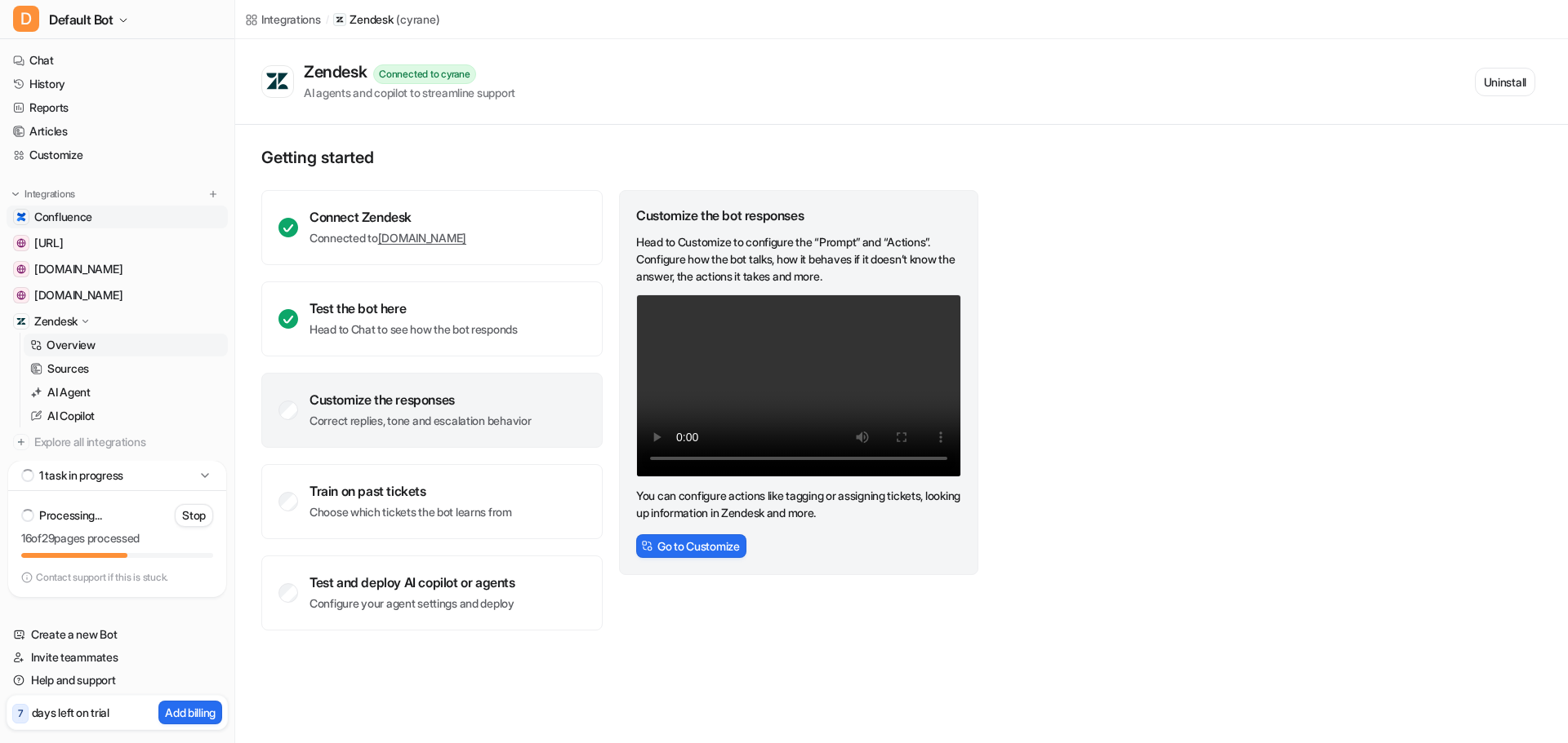
click at [78, 214] on span "Confluence" at bounding box center [63, 217] width 58 height 17
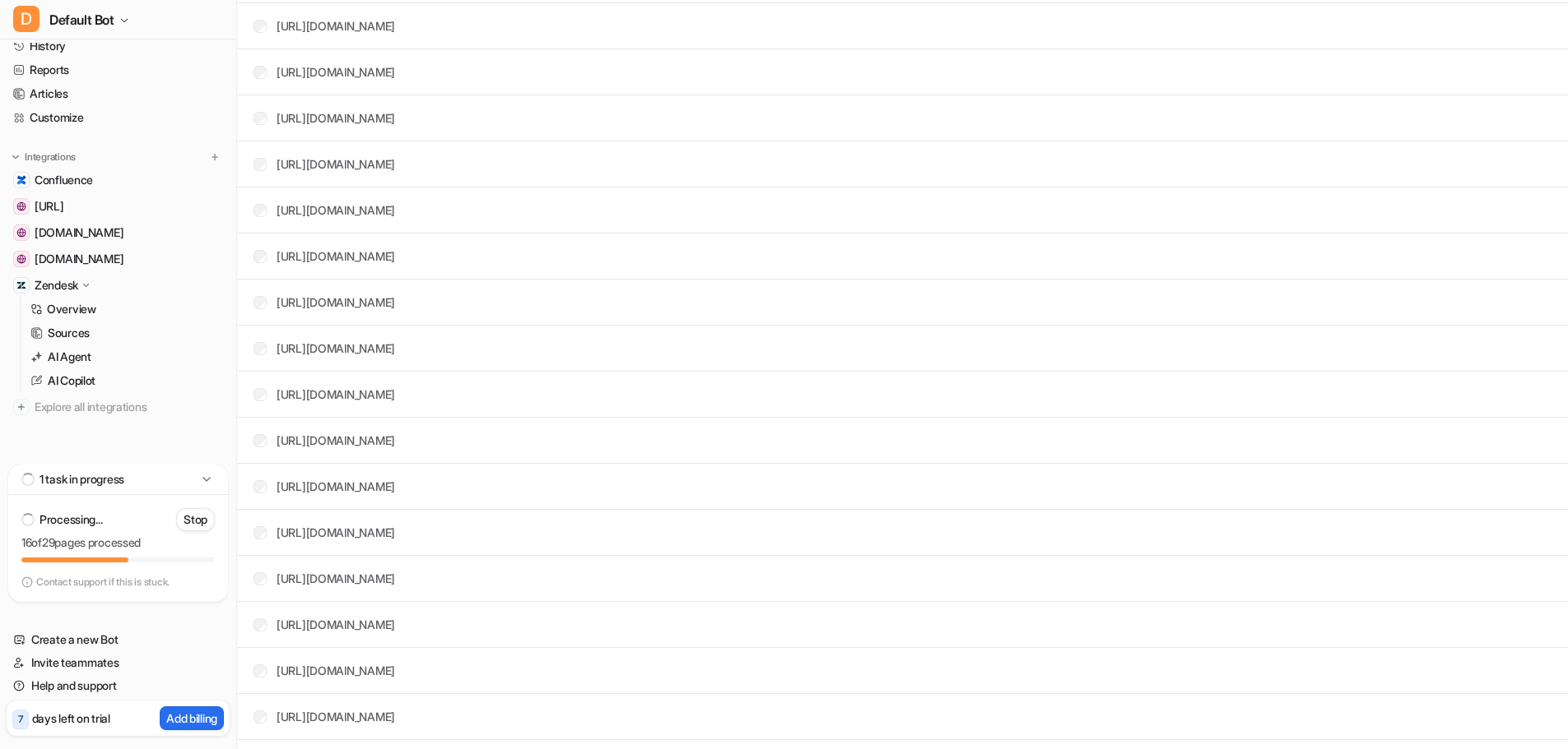
scroll to position [3291, 0]
click at [92, 280] on icon at bounding box center [85, 285] width 12 height 11
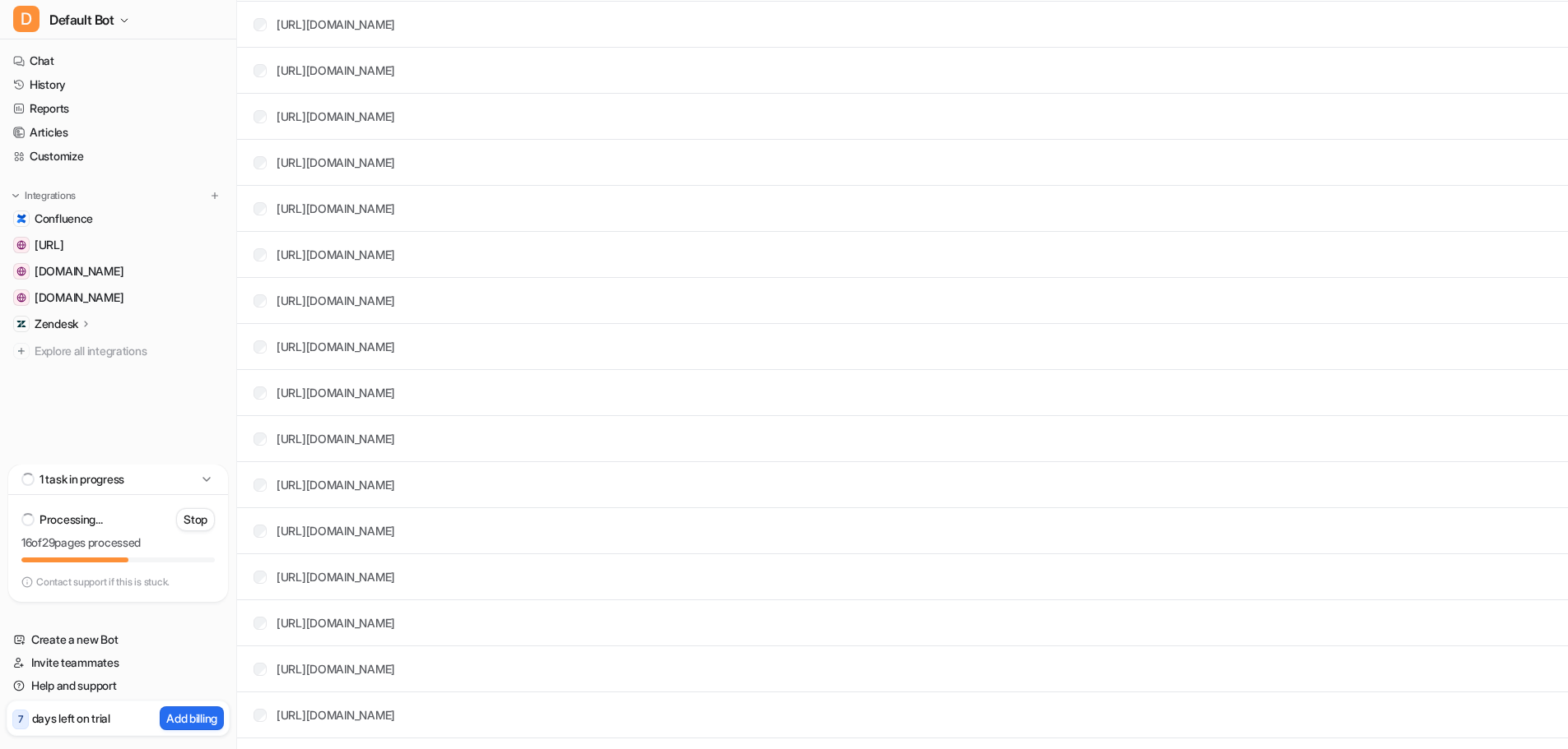
scroll to position [0, 0]
click at [65, 325] on p "Zendesk" at bounding box center [56, 325] width 43 height 17
click at [69, 403] on p "AI Agent" at bounding box center [69, 396] width 43 height 17
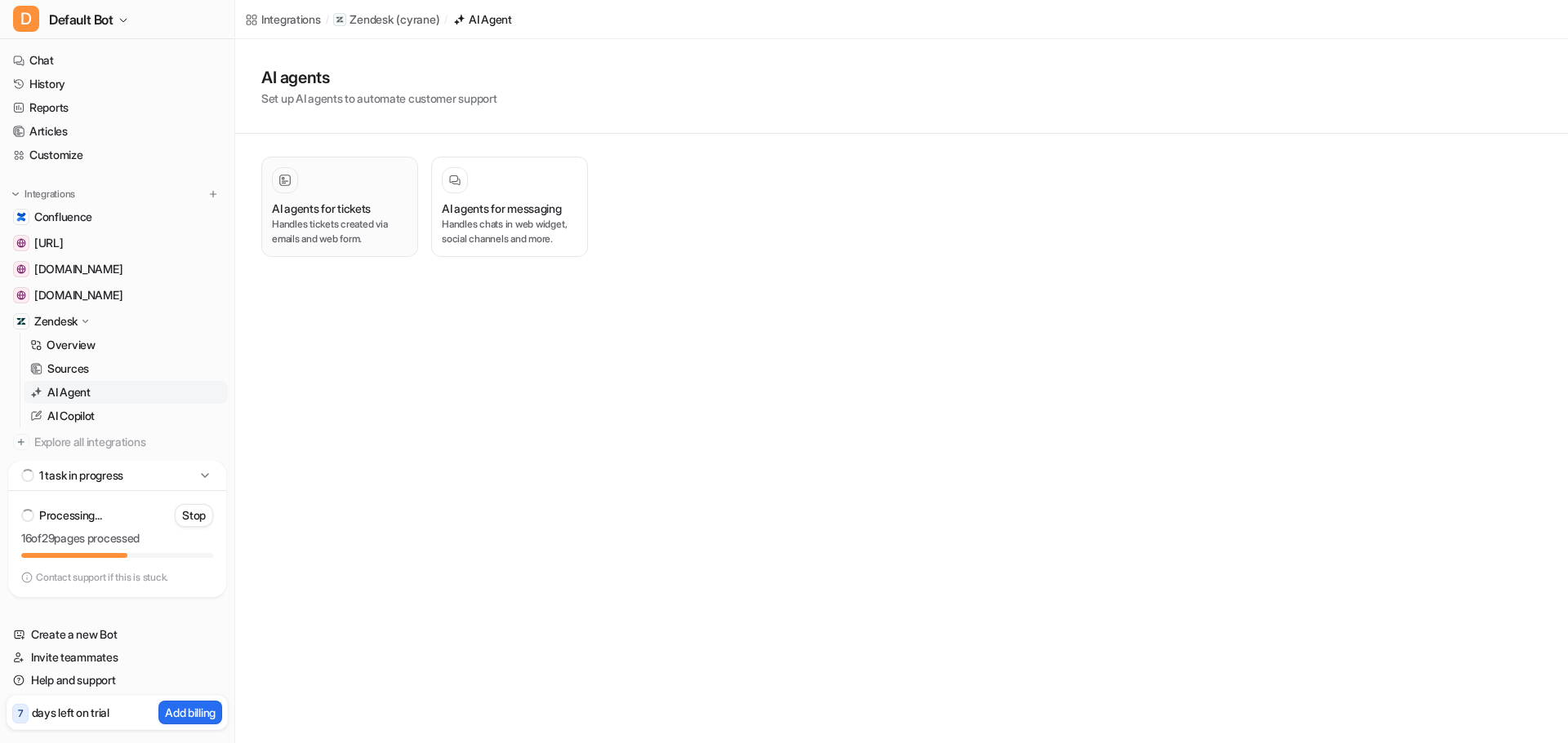
click at [372, 227] on p "Handles tickets created via emails and web form." at bounding box center [339, 232] width 135 height 30
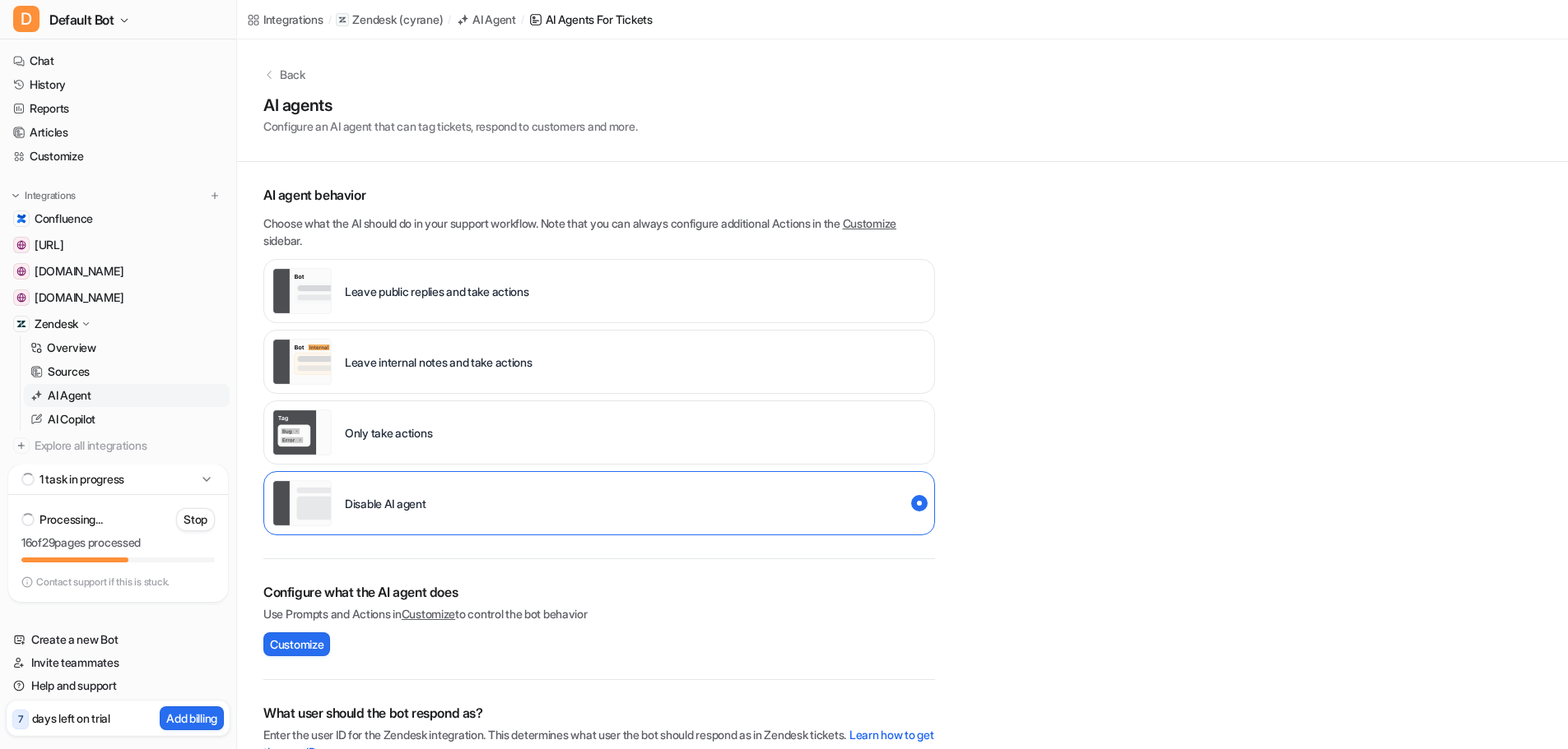
click at [500, 23] on div "AI Agent" at bounding box center [494, 19] width 43 height 17
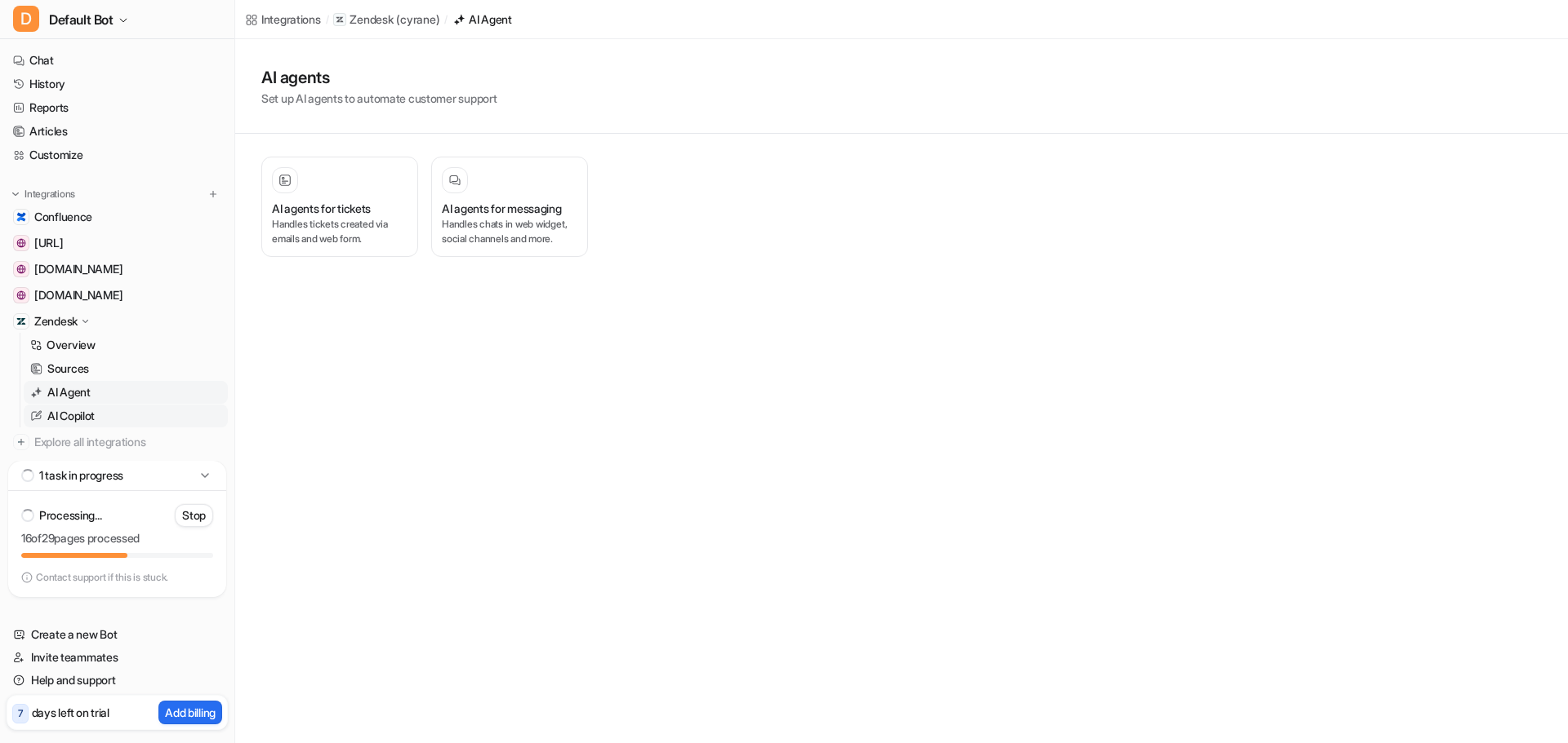
click at [90, 426] on link "AI Copilot" at bounding box center [125, 416] width 204 height 23
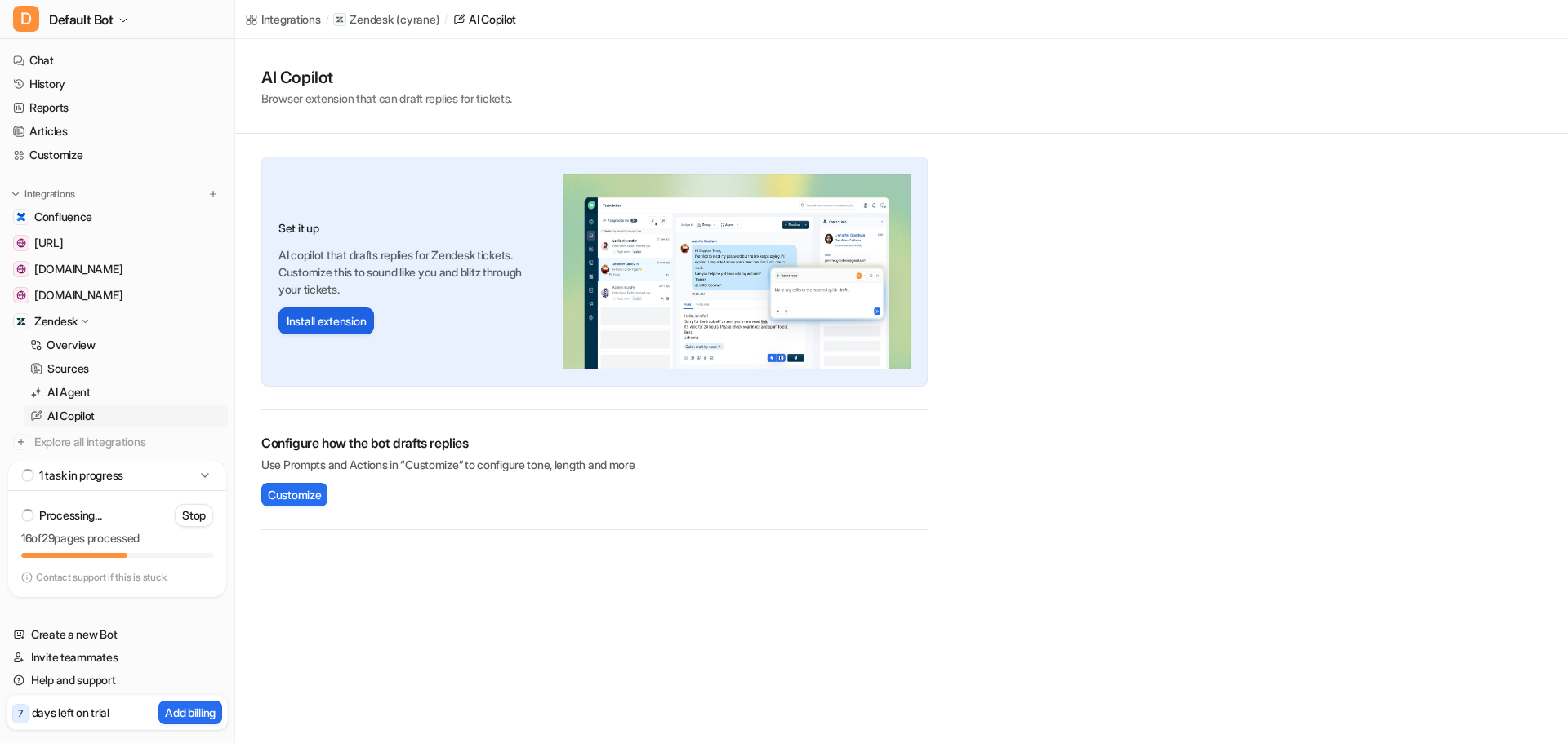
click at [350, 326] on button "Install extension" at bounding box center [326, 320] width 96 height 27
click at [77, 345] on p "Overview" at bounding box center [71, 345] width 49 height 17
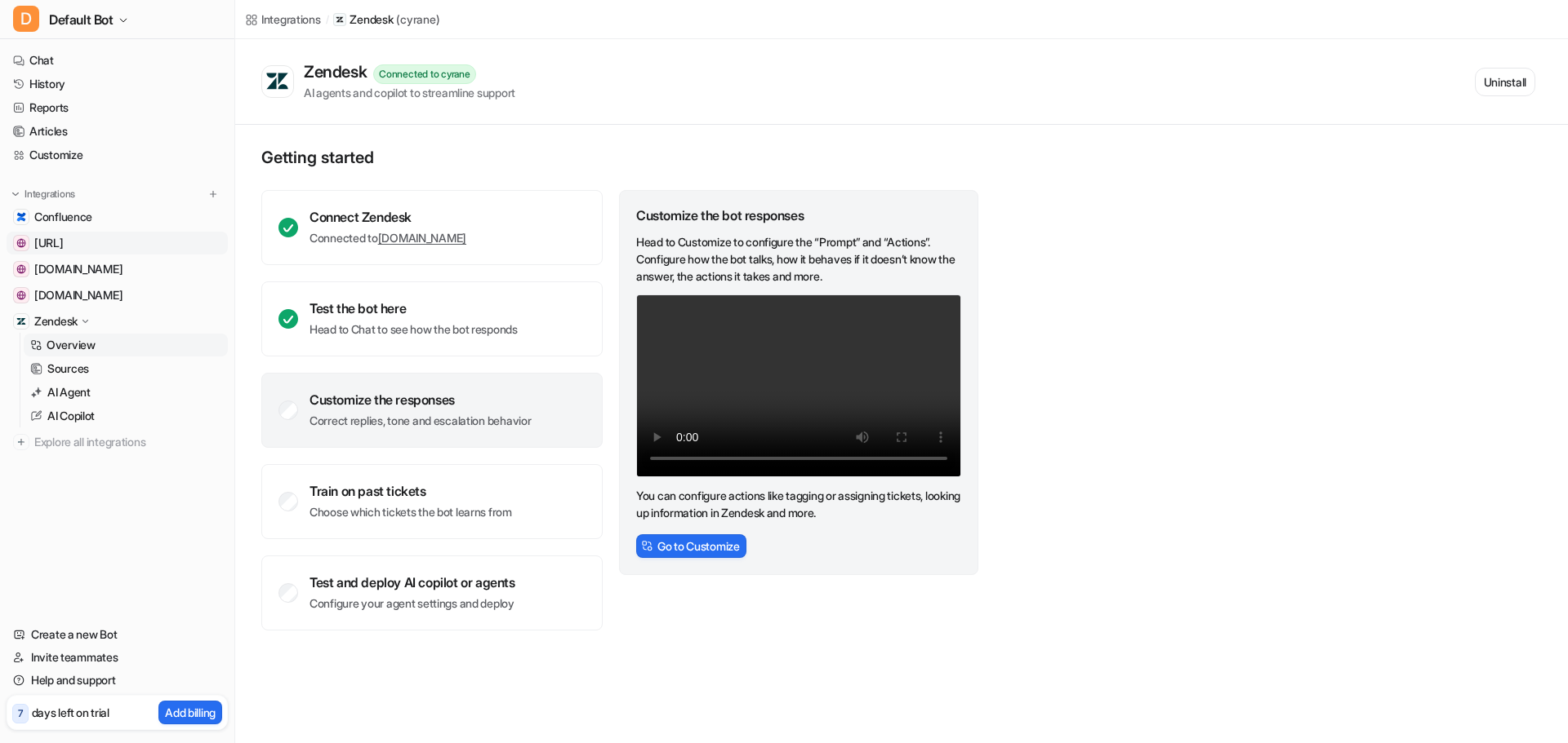
click at [63, 241] on span "[URL]" at bounding box center [49, 243] width 30 height 17
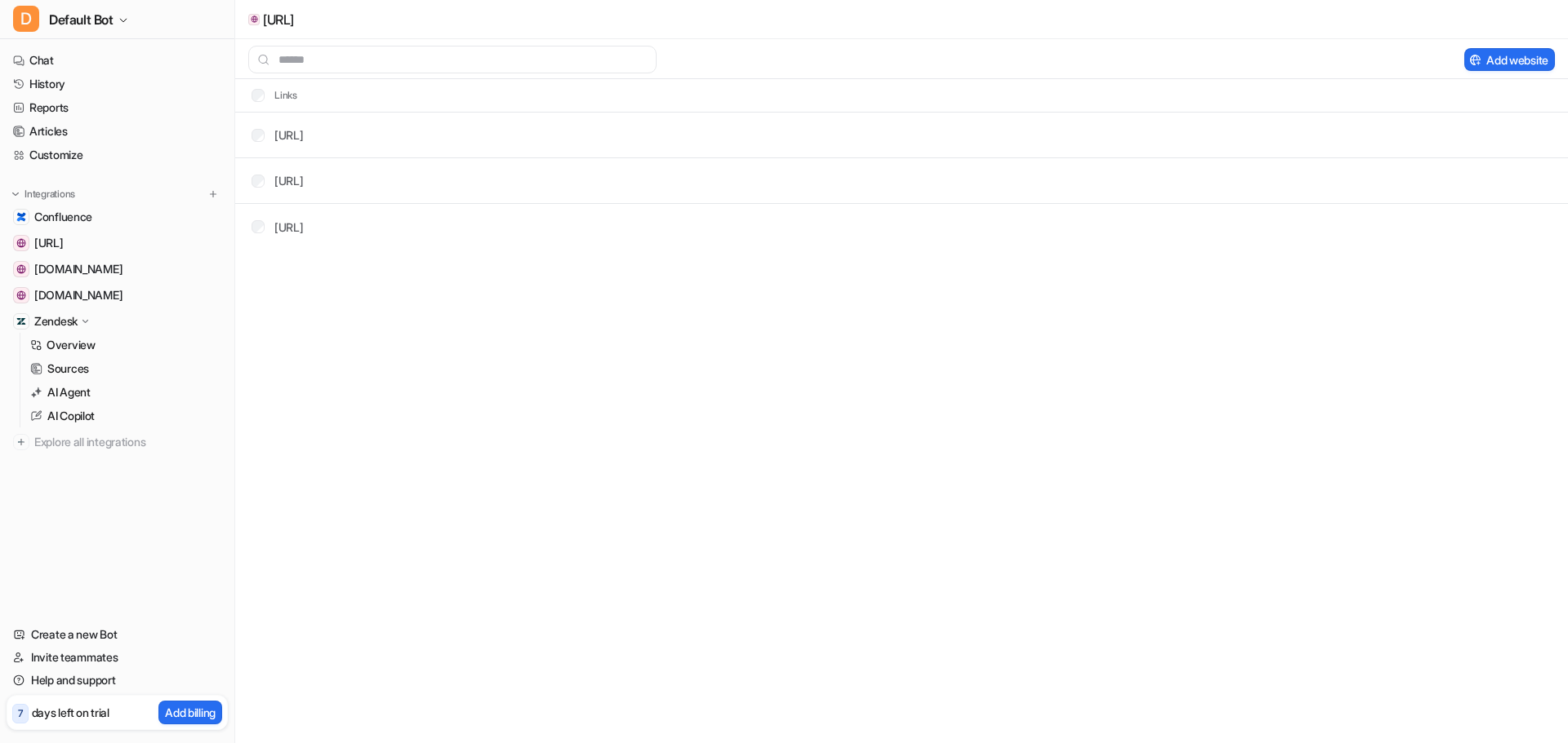
drag, startPoint x: 122, startPoint y: 244, endPoint x: 539, endPoint y: 392, distance: 442.5
click at [704, 417] on div "[URL] Add website Links [URL] [URL] [URL]" at bounding box center [784, 372] width 1568 height 743
click at [122, 272] on span "[DOMAIN_NAME]" at bounding box center [78, 269] width 89 height 17
click at [8, 191] on button "Integrations" at bounding box center [43, 195] width 74 height 17
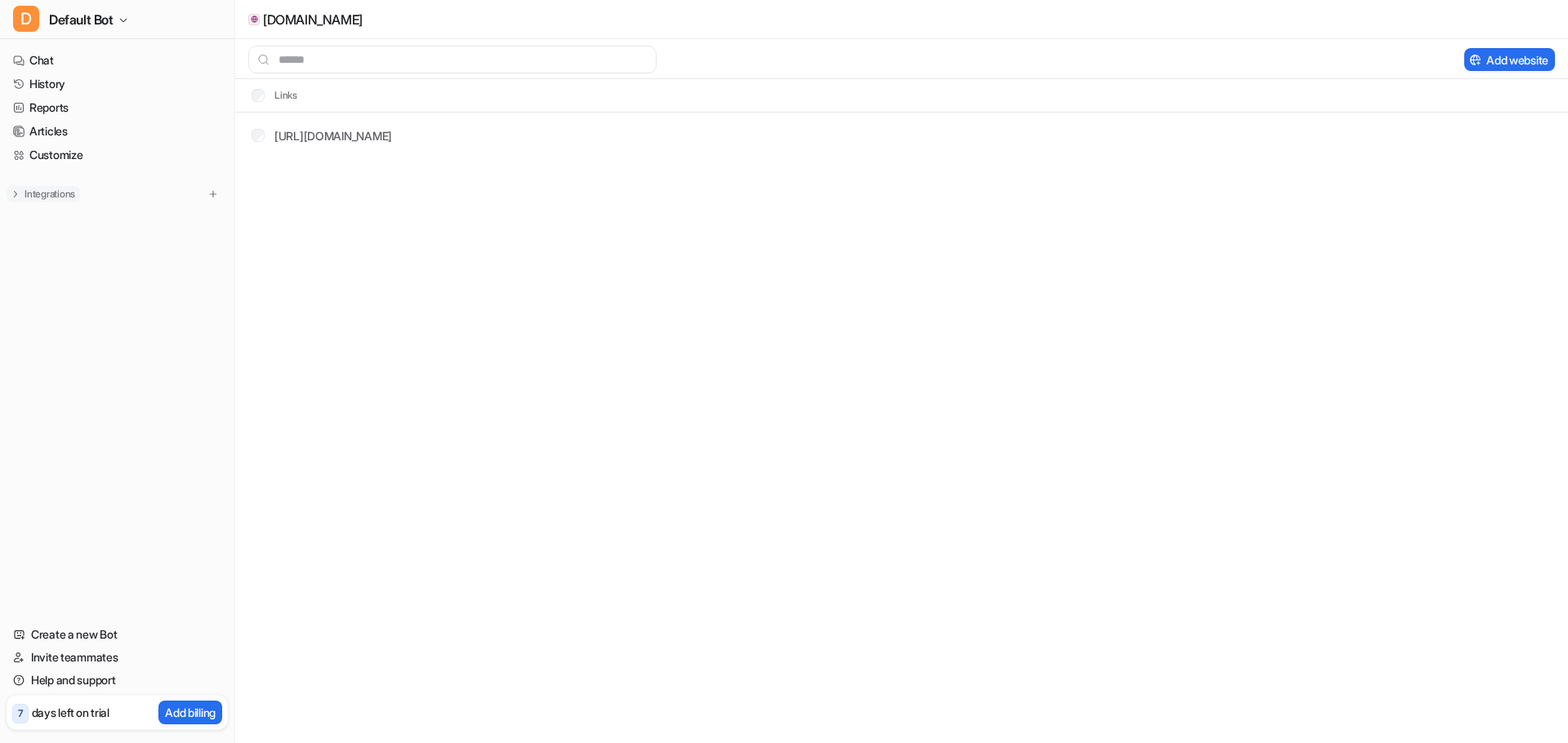
click at [10, 191] on img at bounding box center [16, 194] width 11 height 11
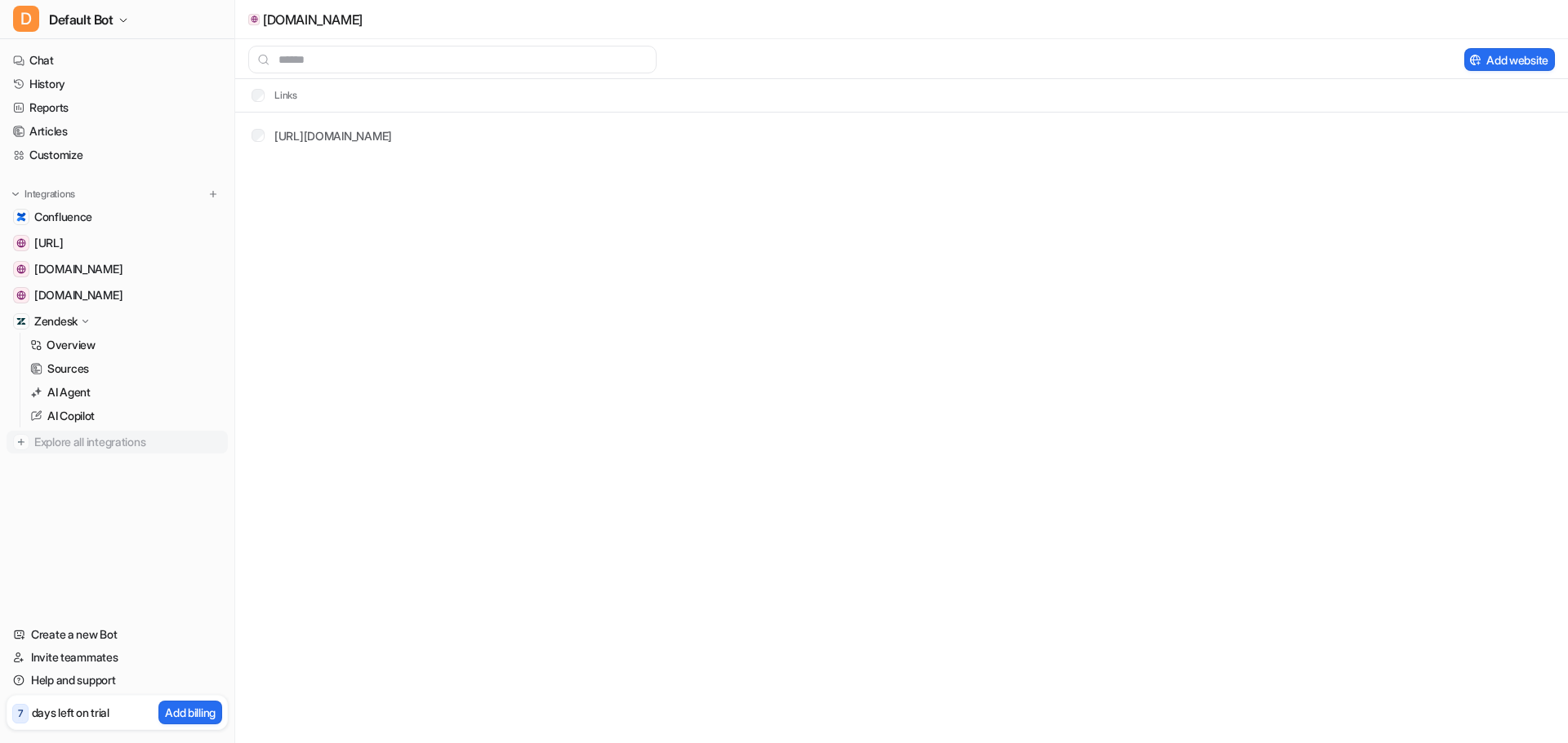
click at [21, 443] on img at bounding box center [21, 442] width 17 height 17
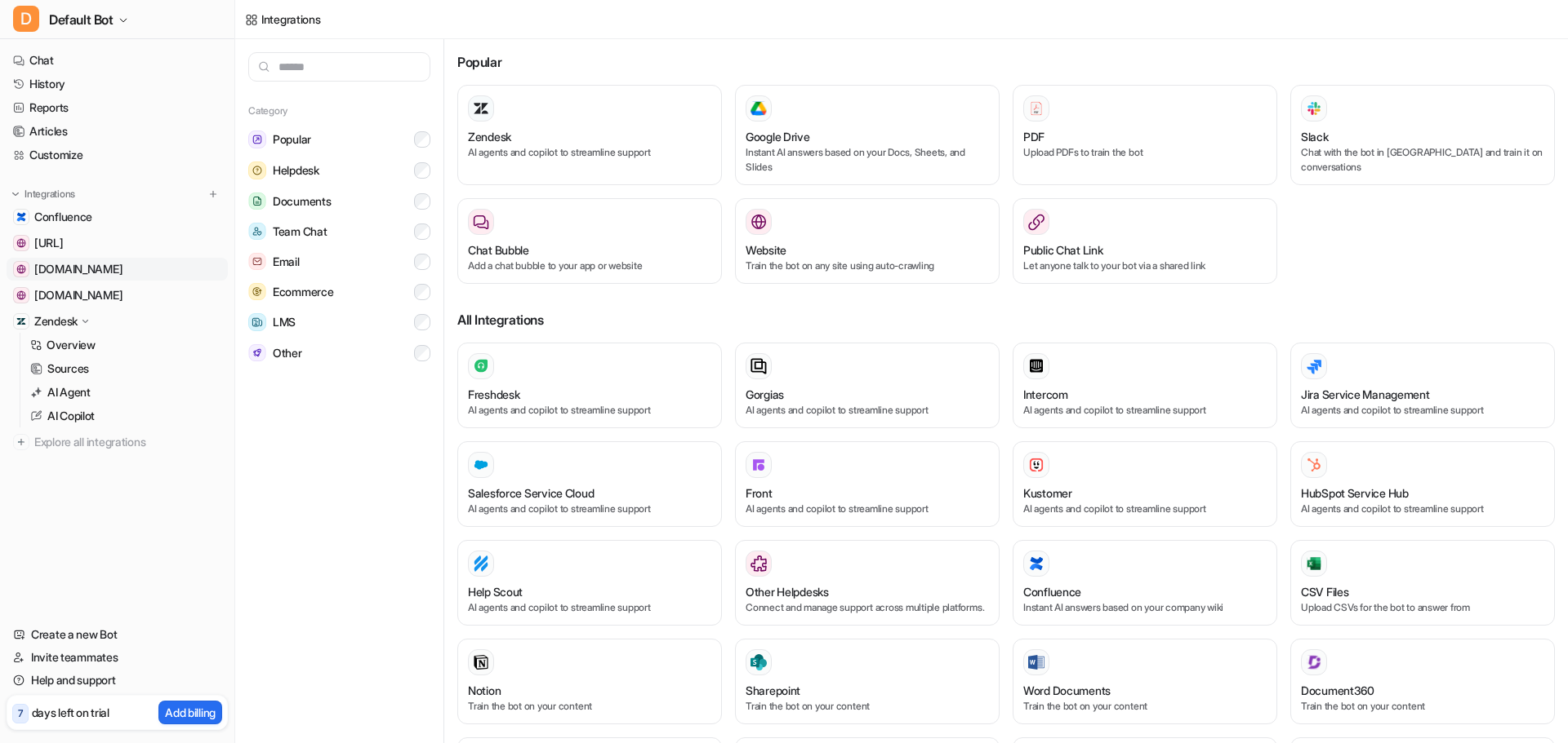
click at [122, 274] on span "[DOMAIN_NAME]" at bounding box center [78, 269] width 89 height 17
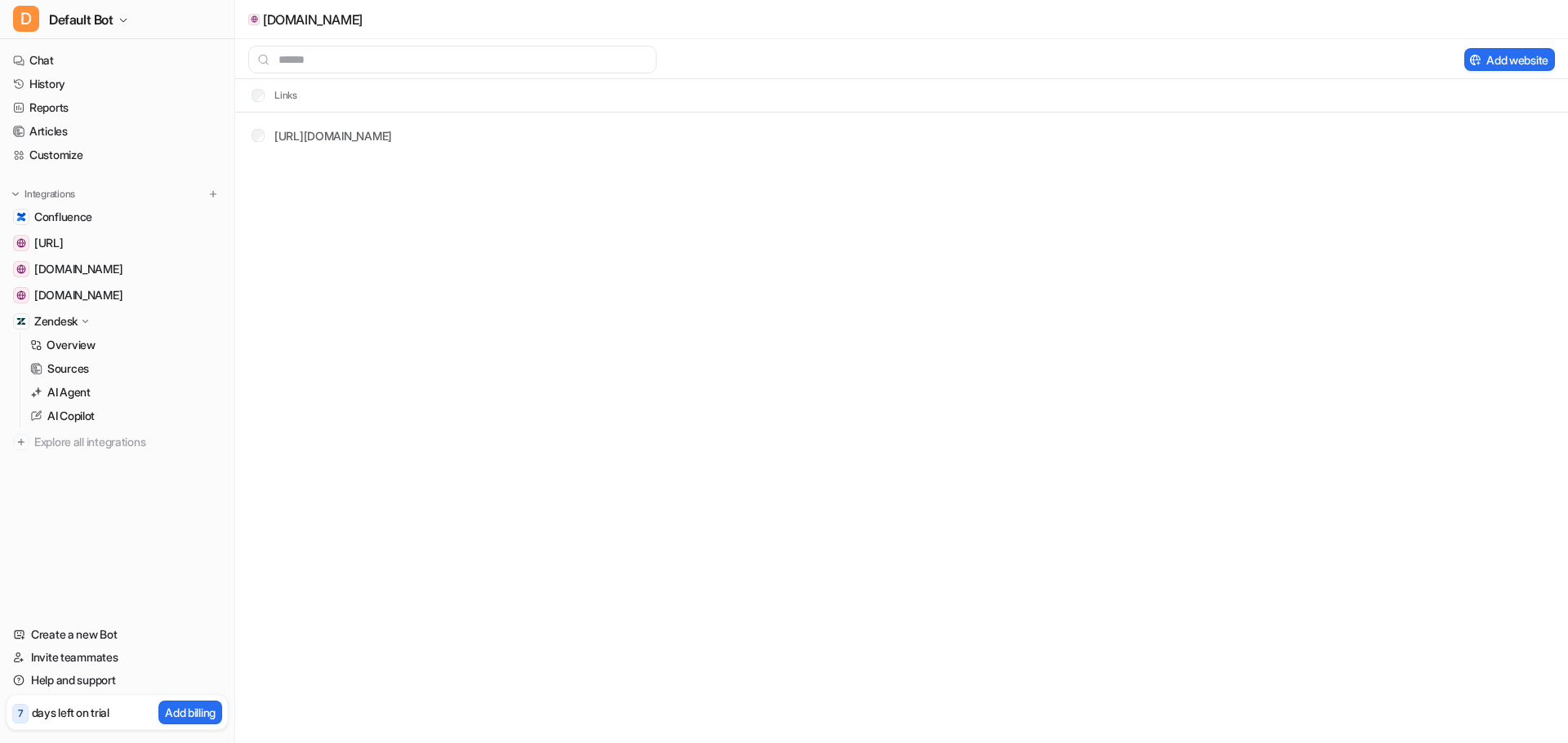
click at [535, 142] on tr "[URL][DOMAIN_NAME]" at bounding box center [901, 135] width 1332 height 46
click at [392, 142] on link "[URL][DOMAIN_NAME]" at bounding box center [333, 135] width 117 height 14
drag, startPoint x: 289, startPoint y: 100, endPoint x: 319, endPoint y: 95, distance: 30.4
click at [289, 100] on th "Links" at bounding box center [268, 95] width 60 height 20
click at [302, 19] on p "[DOMAIN_NAME]" at bounding box center [312, 20] width 100 height 17
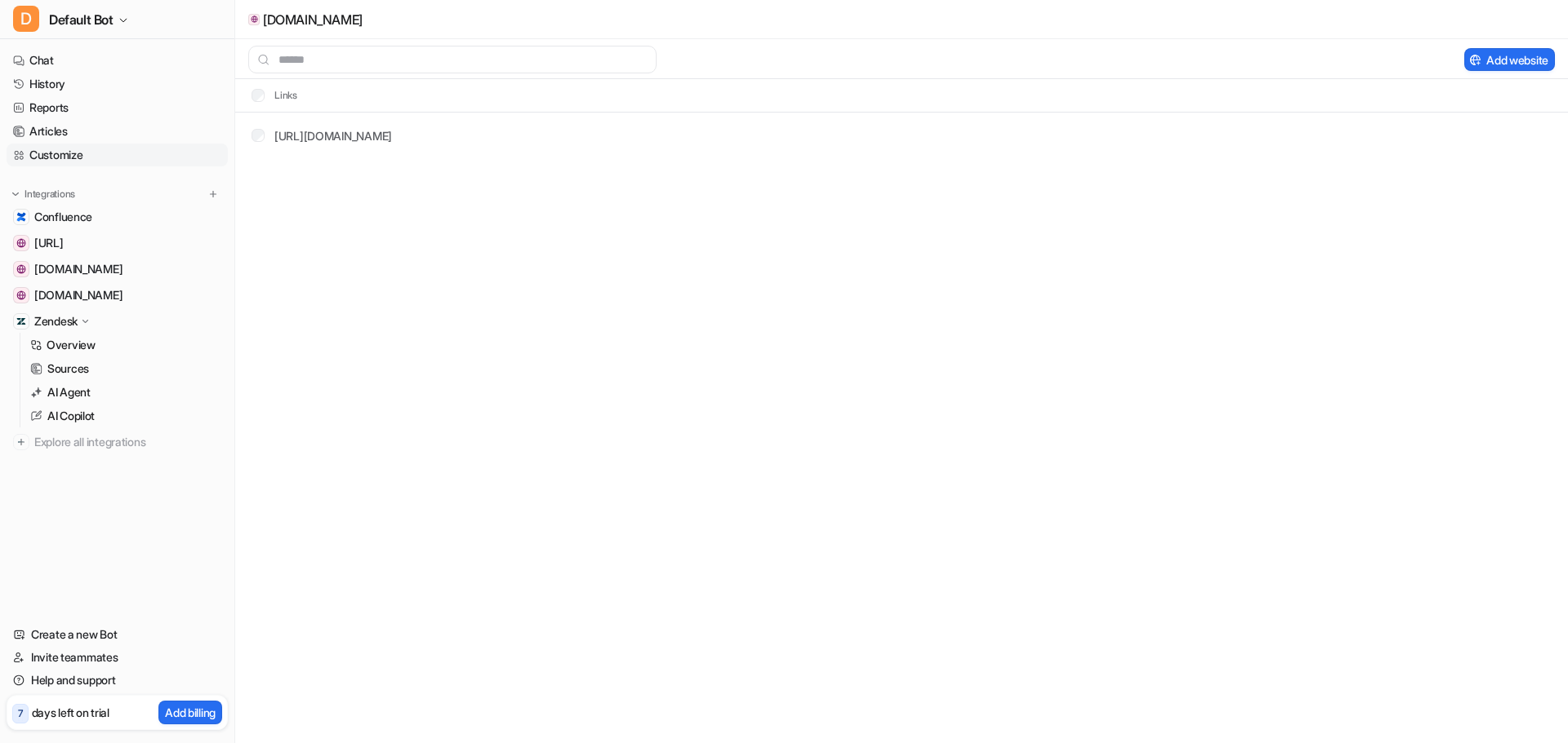
click at [75, 153] on link "Customize" at bounding box center [117, 155] width 222 height 23
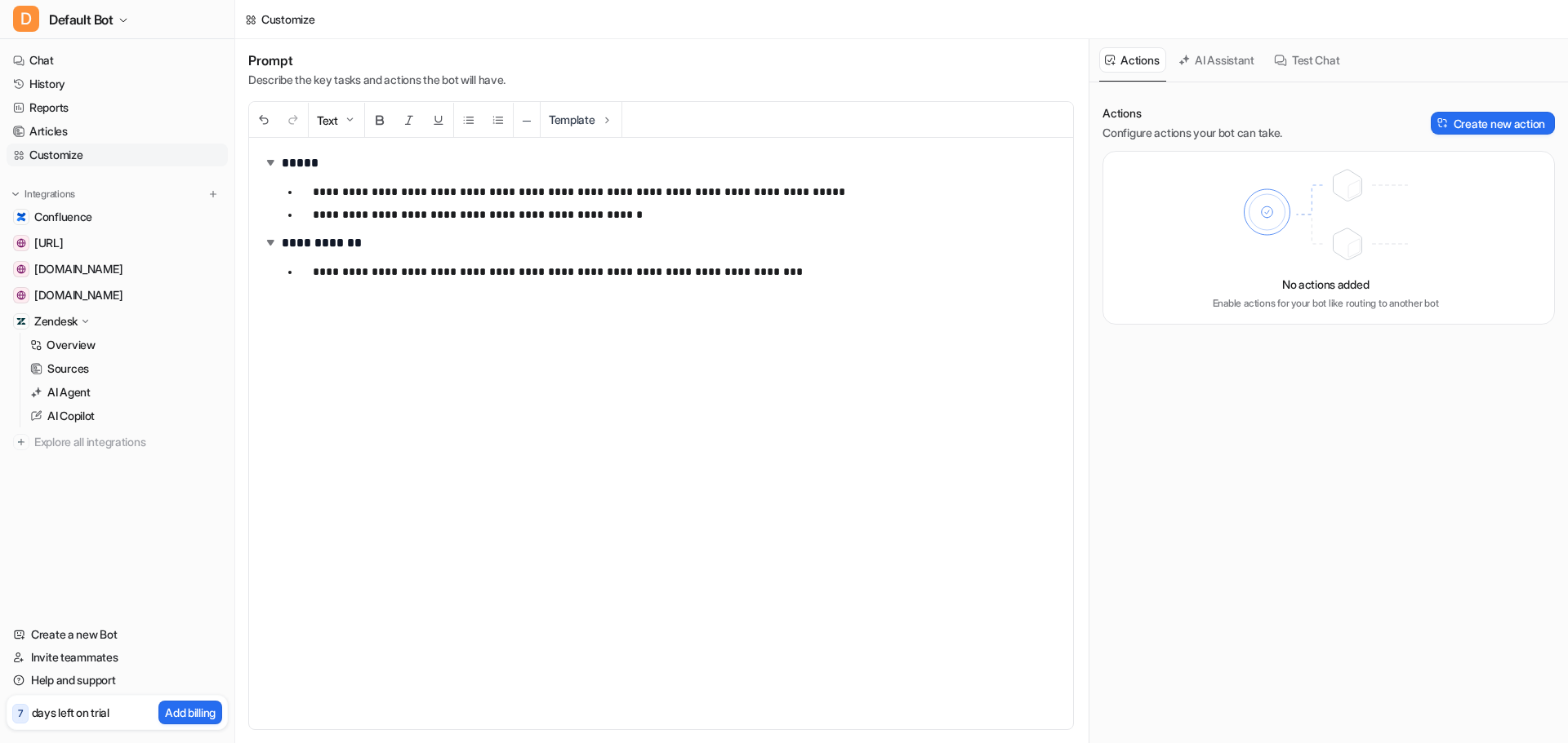
click at [70, 39] on div "D Default Bot Chat History Reports Articles Customize Integrations Confluence […" at bounding box center [117, 372] width 235 height 743
click at [71, 34] on button "D Default Bot" at bounding box center [117, 20] width 235 height 39
click at [91, 121] on link "Settings" at bounding box center [130, 123] width 225 height 27
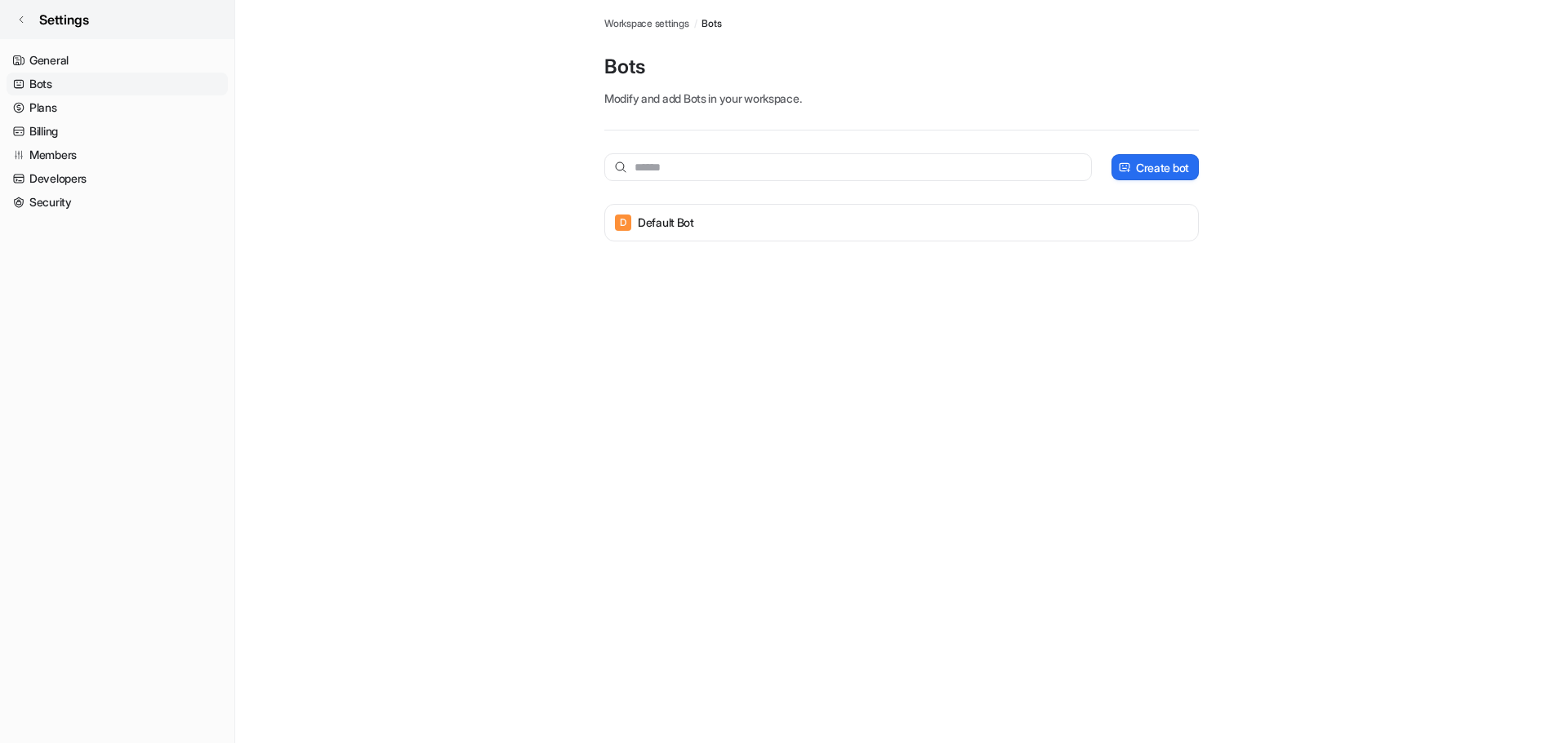
click at [20, 22] on icon at bounding box center [21, 20] width 10 height 10
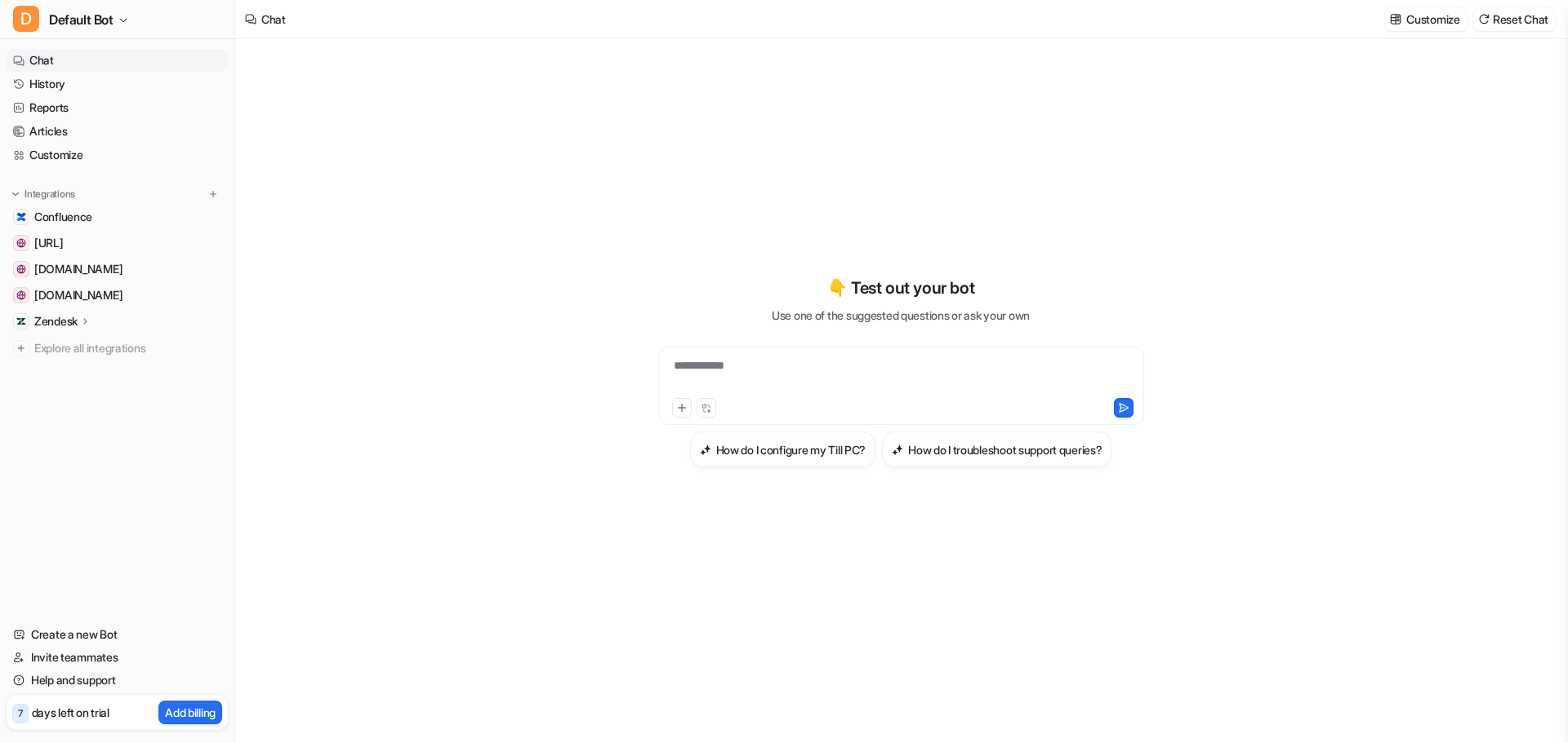
drag, startPoint x: 1530, startPoint y: 0, endPoint x: 1269, endPoint y: 16, distance: 261.5
click at [1202, 83] on div "**********" at bounding box center [900, 391] width 627 height 704
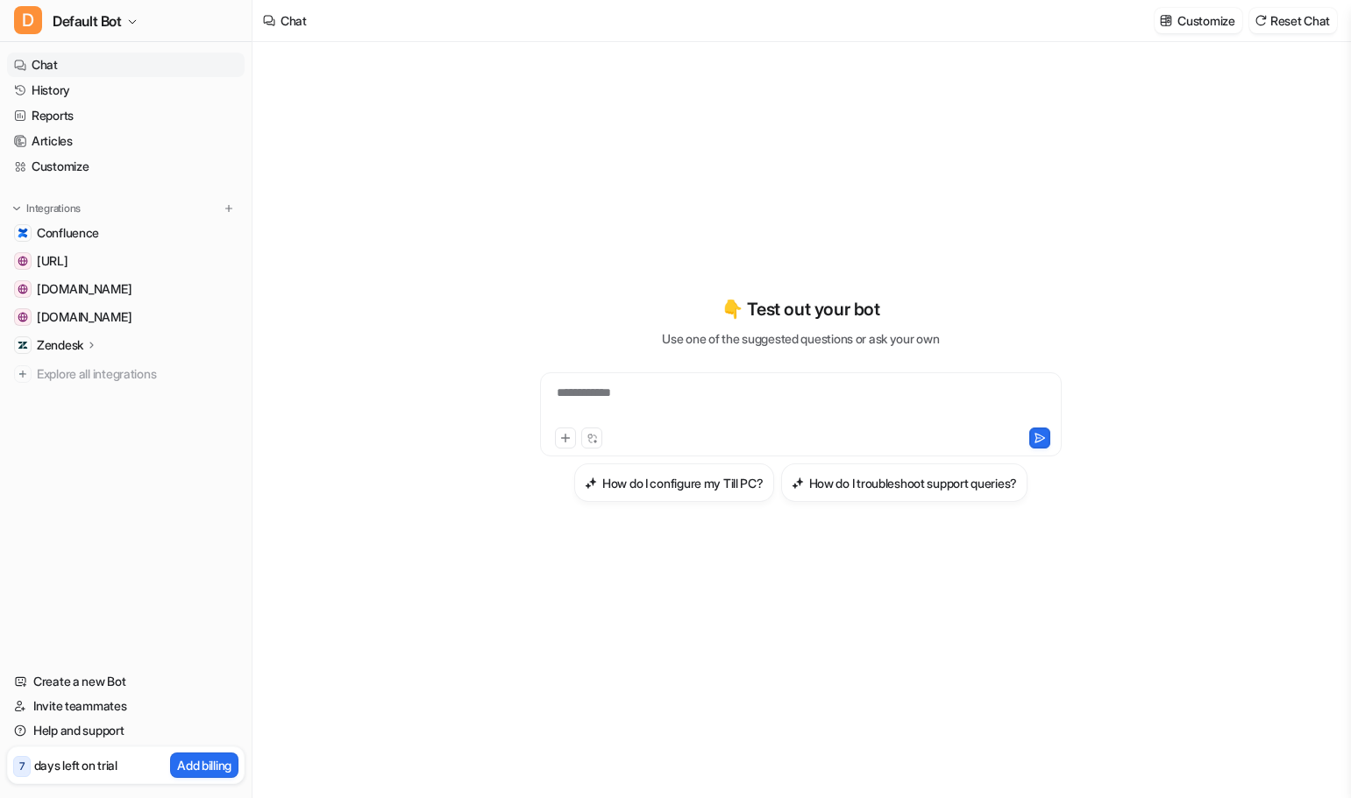
click at [66, 342] on p "Zendesk" at bounding box center [60, 346] width 46 height 18
click at [111, 210] on div "Integrations" at bounding box center [125, 209] width 223 height 18
click at [104, 224] on link "Confluence" at bounding box center [126, 233] width 238 height 25
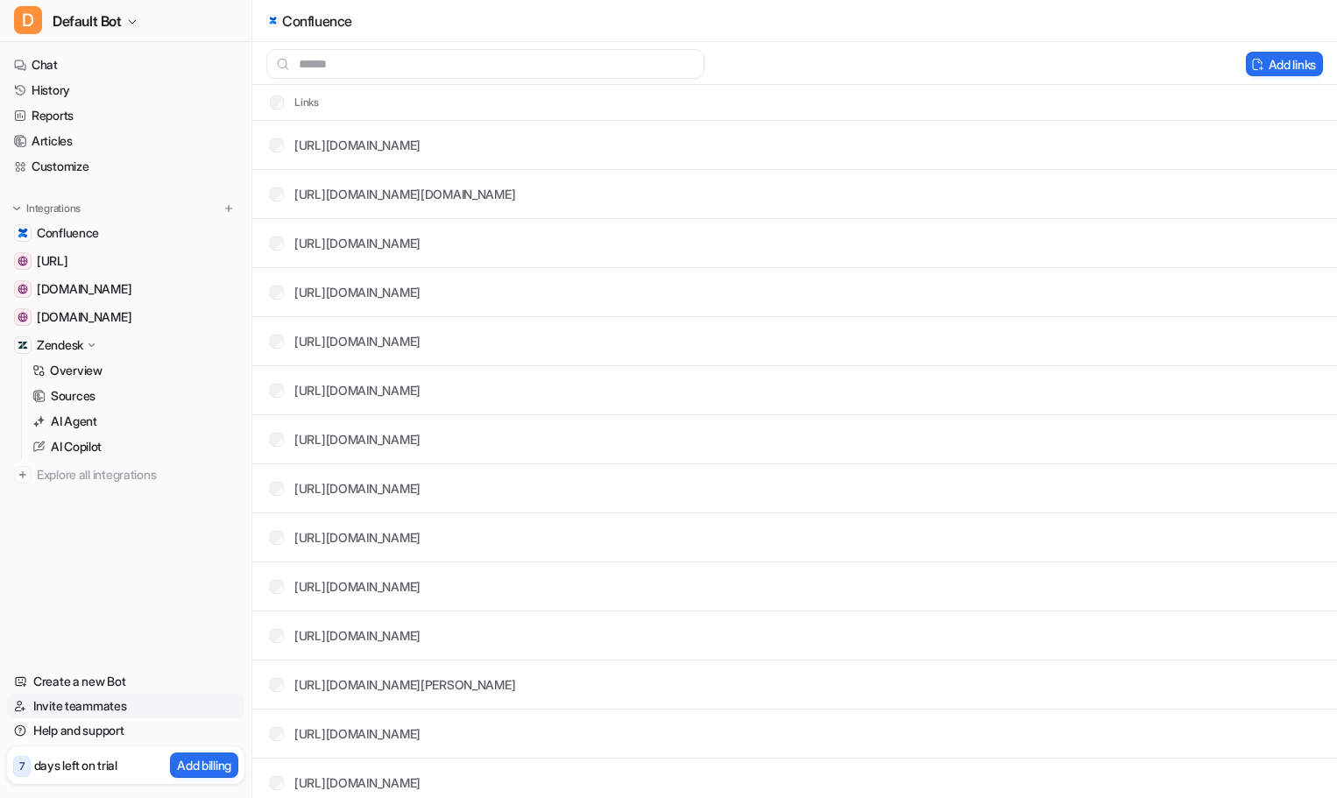
click at [113, 712] on link "Invite teammates" at bounding box center [126, 706] width 238 height 25
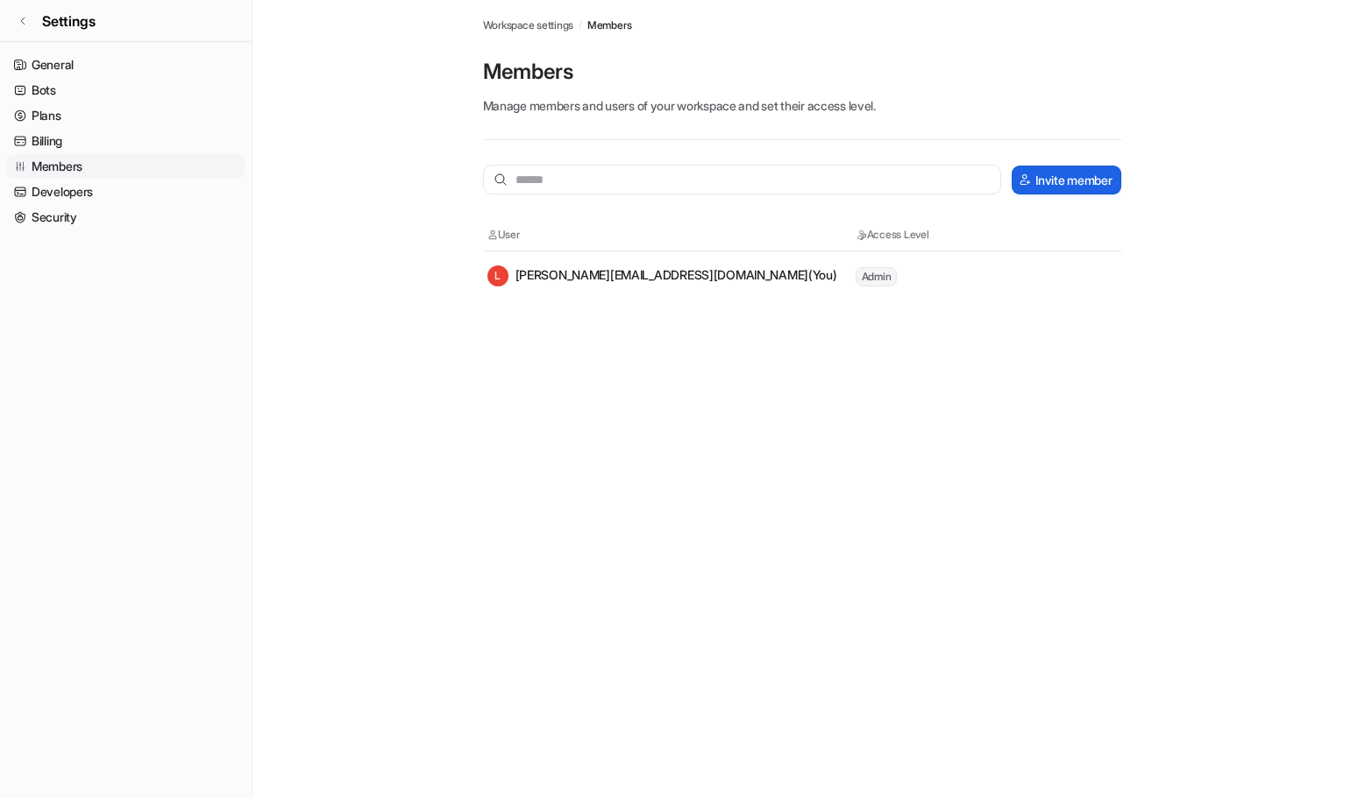
click at [1084, 185] on button "Invite member" at bounding box center [1065, 180] width 109 height 29
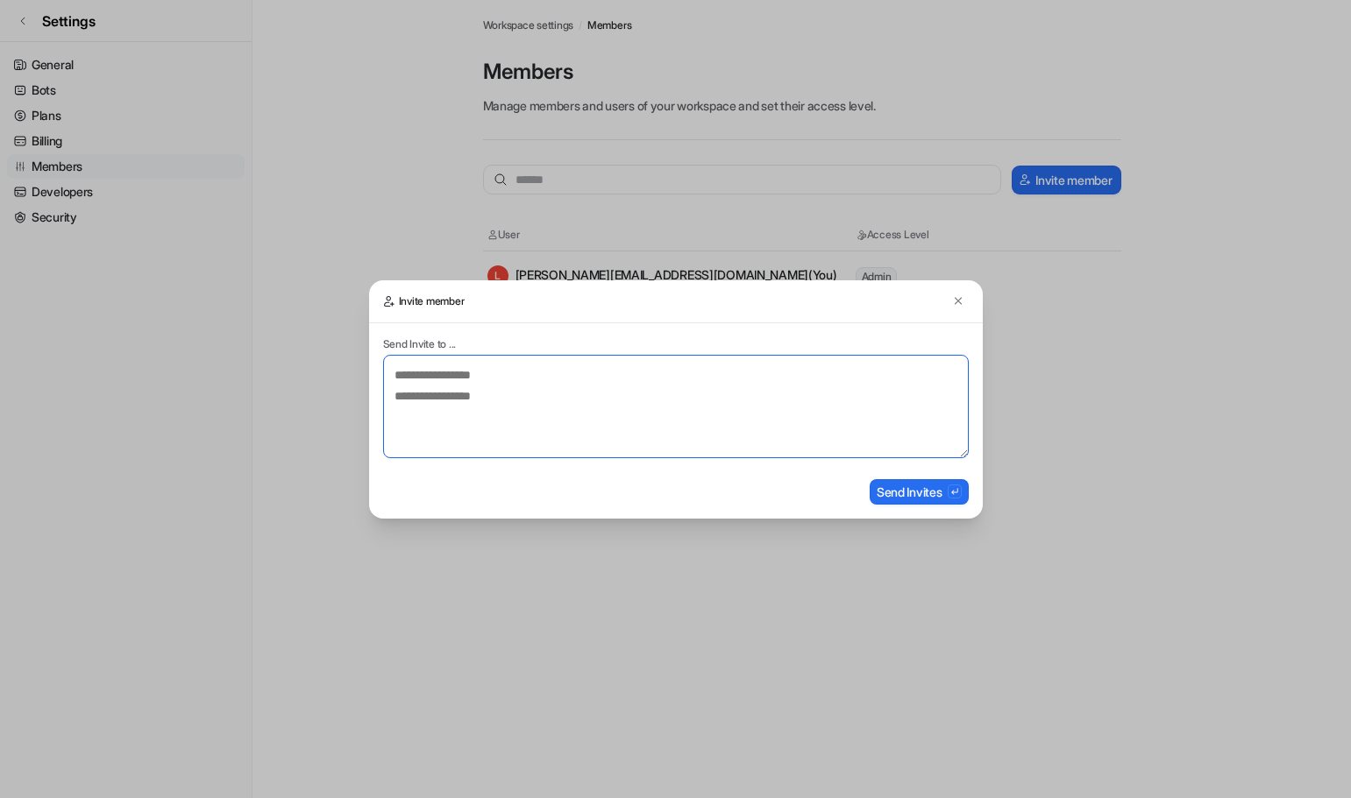
click at [459, 385] on textarea at bounding box center [675, 406] width 585 height 103
type textarea "*"
type textarea "**********"
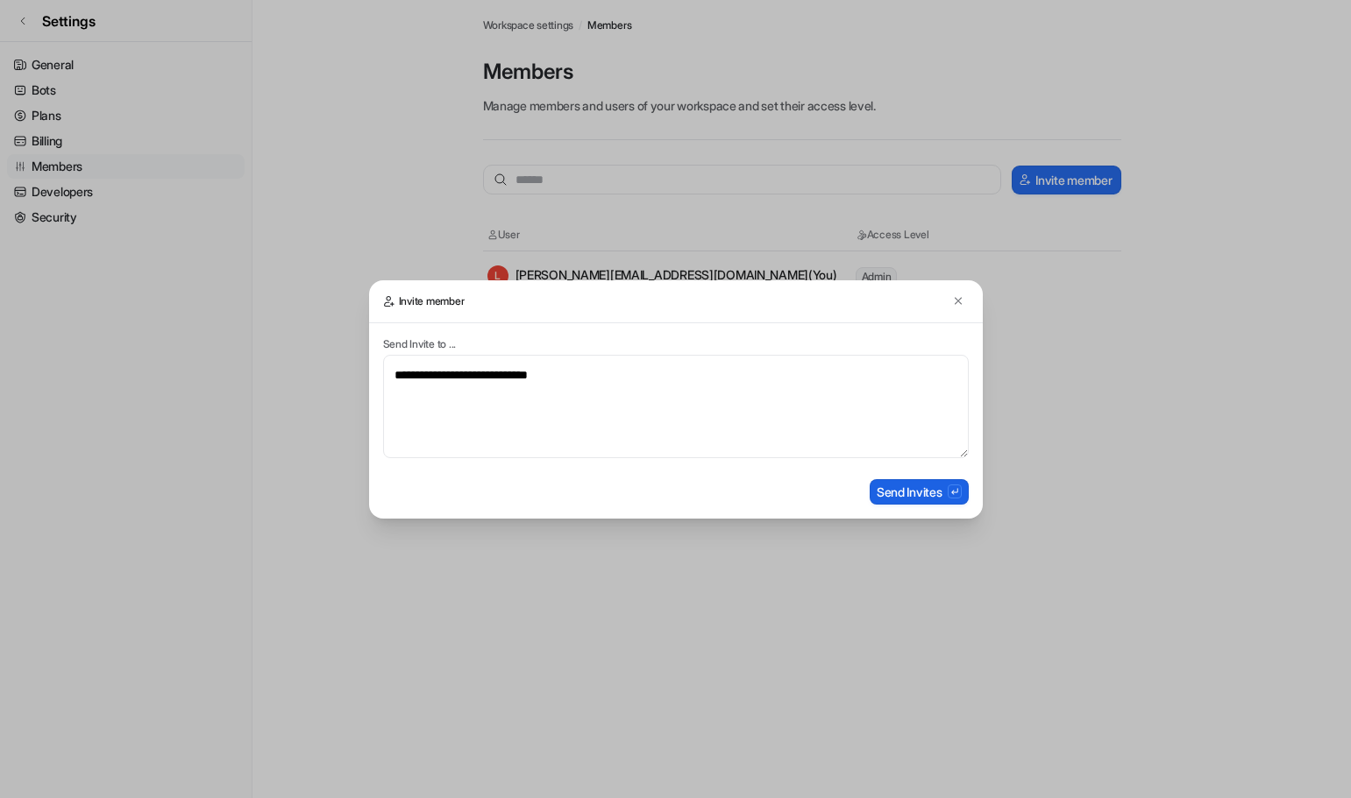
click at [925, 490] on button "Send Invites" at bounding box center [918, 491] width 99 height 25
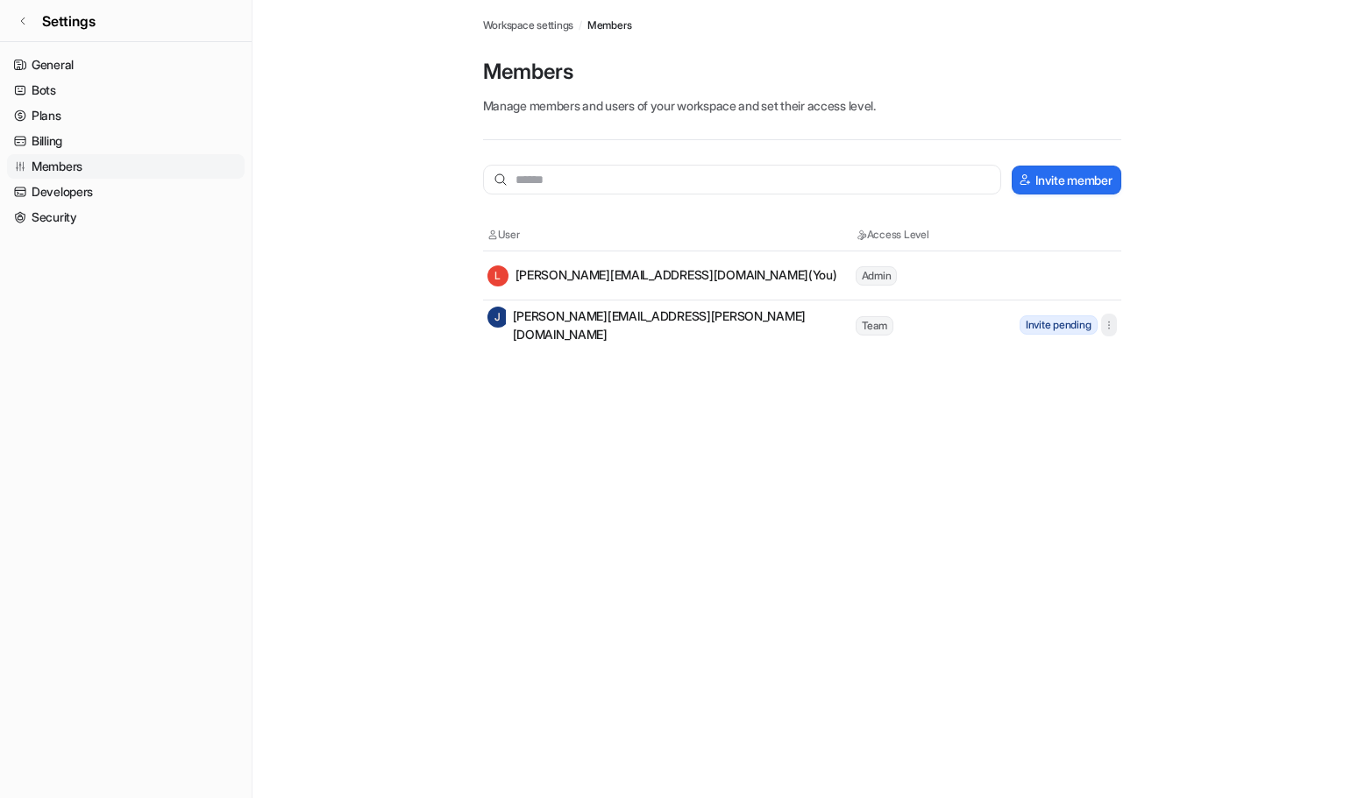
click at [1107, 323] on icon "button" at bounding box center [1108, 325] width 12 height 12
click at [975, 492] on div "Confluence Workspace settings / Members Members Manage members and users of you…" at bounding box center [675, 399] width 1351 height 798
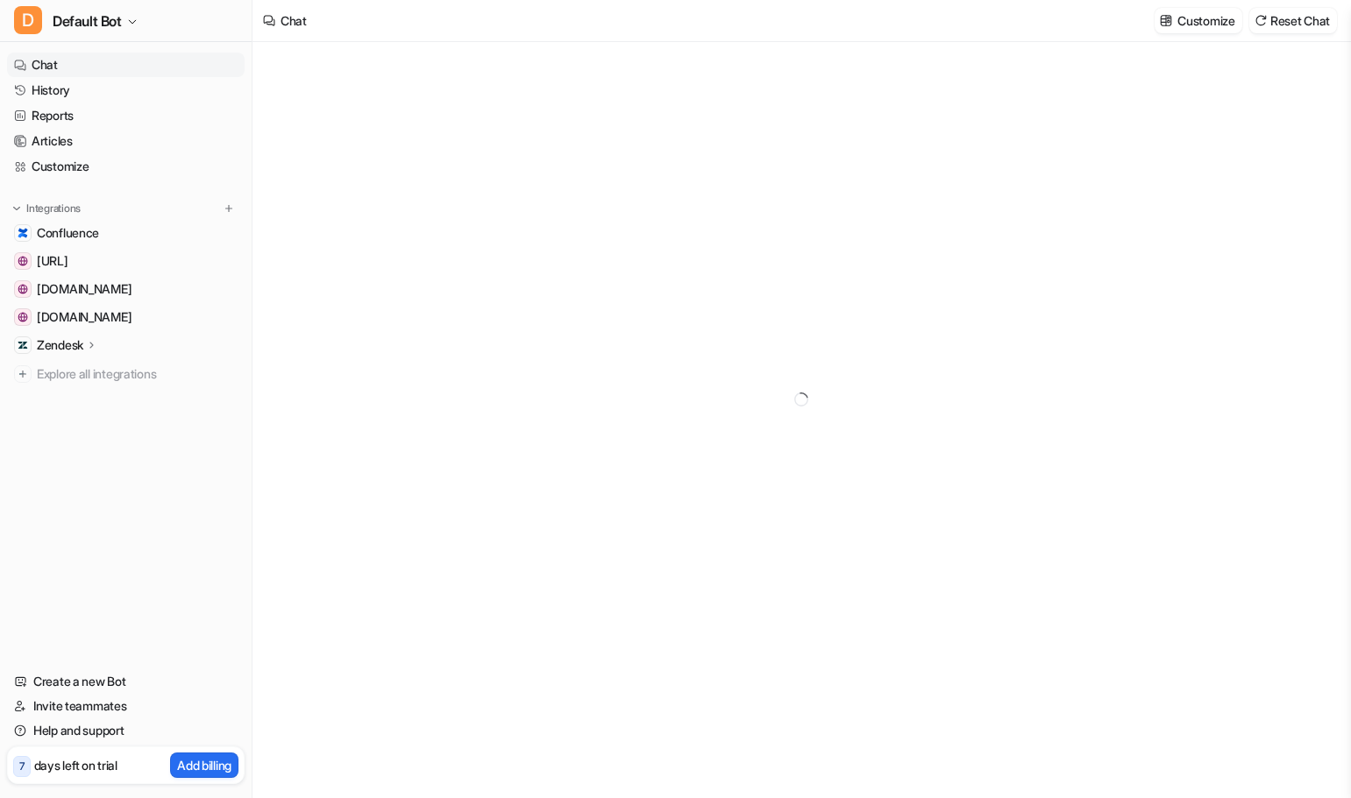
type textarea "**********"
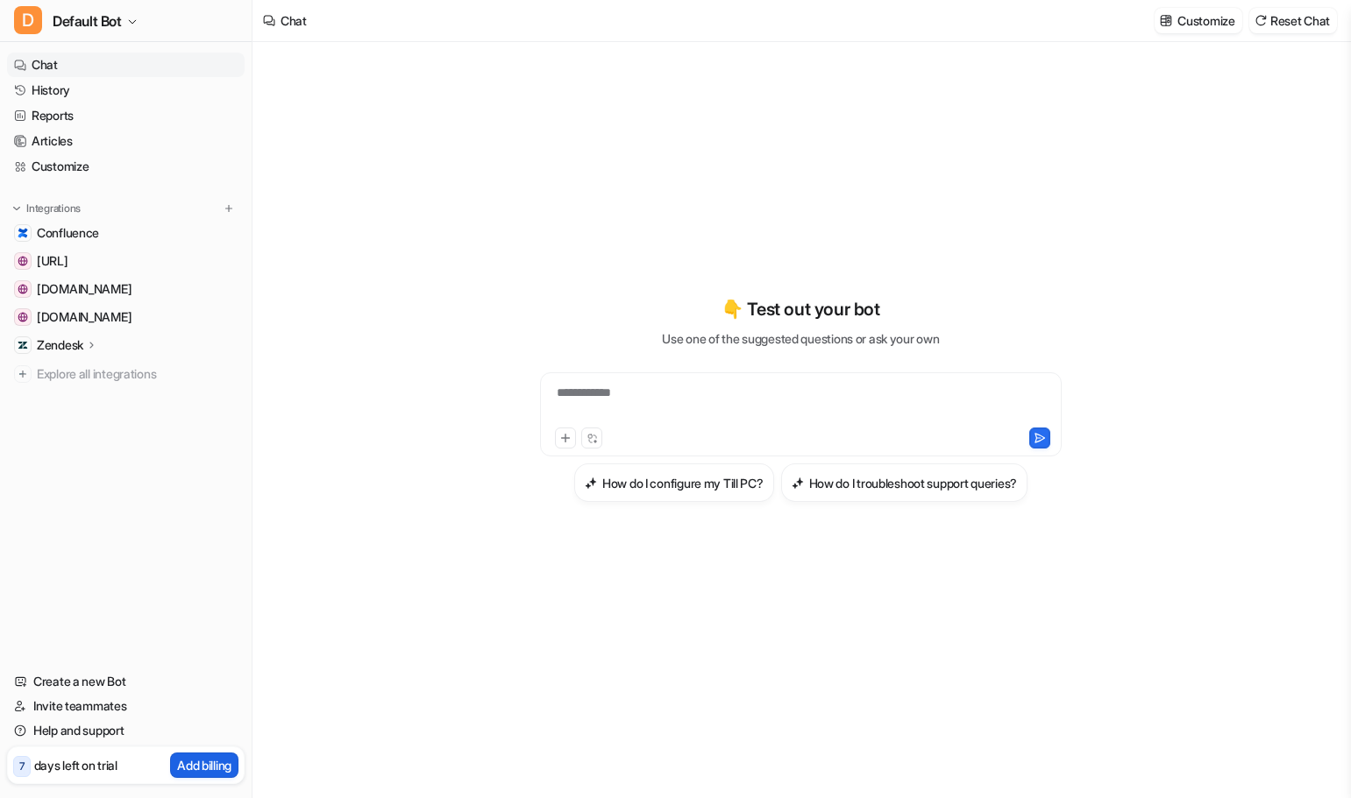
click at [184, 767] on p "Add billing" at bounding box center [204, 765] width 54 height 18
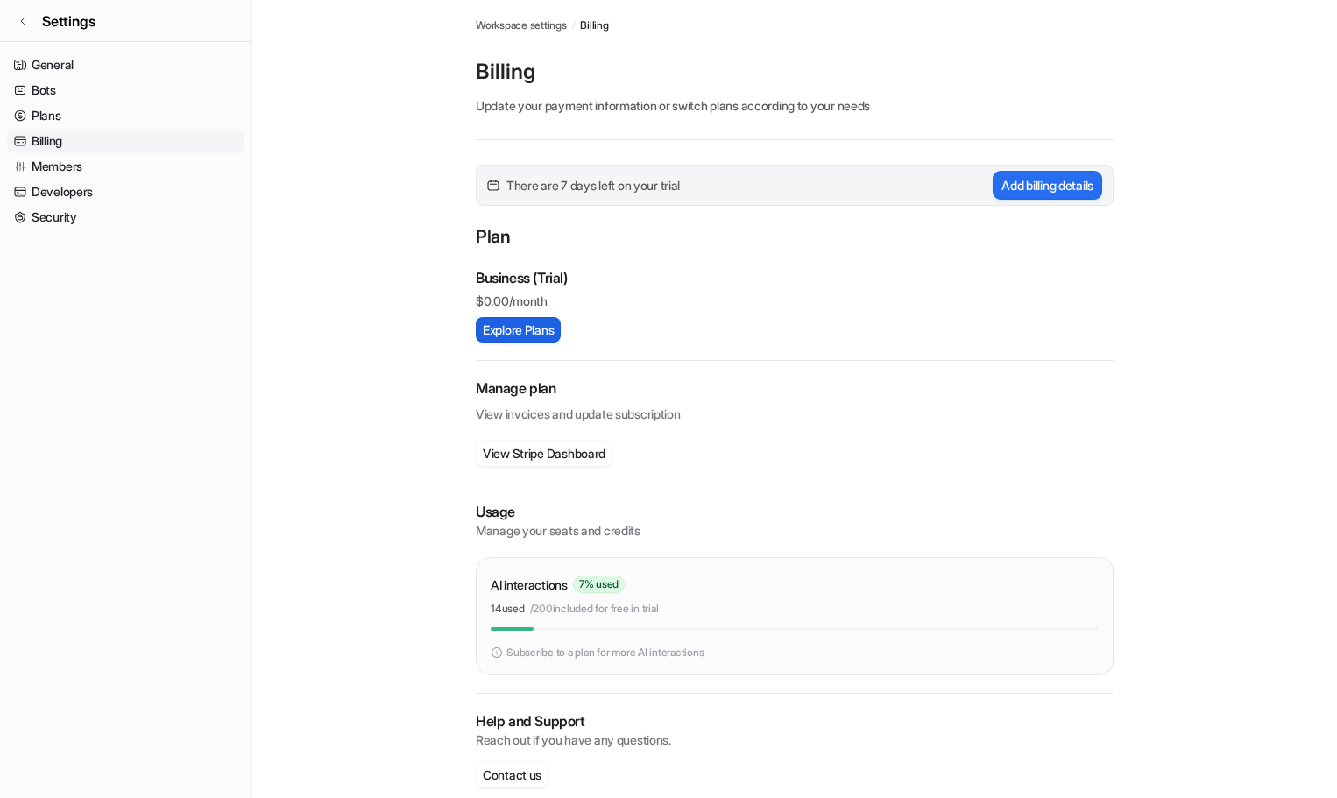
click at [557, 334] on button "Explore Plans" at bounding box center [518, 329] width 85 height 25
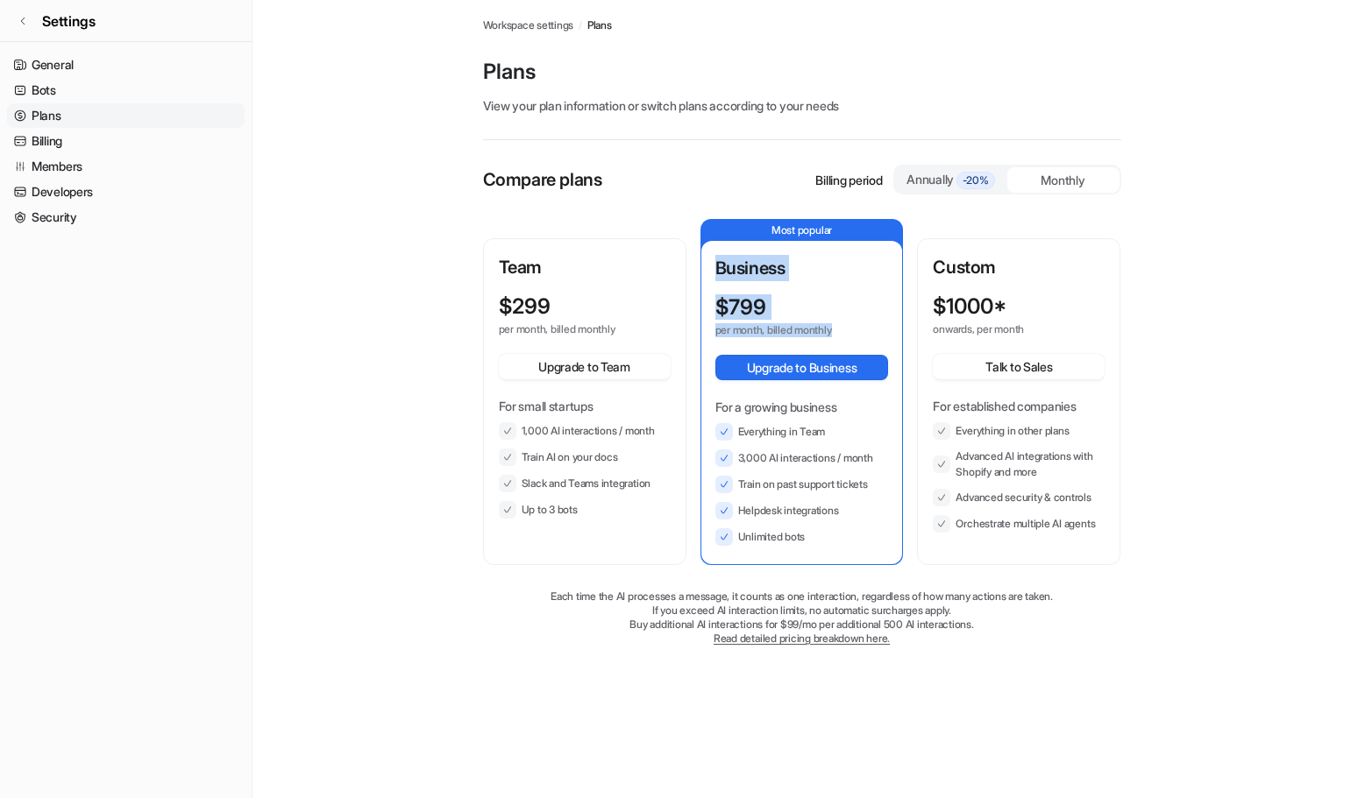
drag, startPoint x: 846, startPoint y: 330, endPoint x: 699, endPoint y: 285, distance: 153.3
click at [700, 285] on div "Most popular Business $ 799 per month, billed monthly Upgrade to Business For a…" at bounding box center [801, 392] width 203 height 346
click at [755, 642] on link "Read detailed pricing breakdown here." at bounding box center [801, 638] width 176 height 13
click at [426, 475] on main "Workspace settings / Plans Plans View your plan information or switch plans acc…" at bounding box center [801, 340] width 1098 height 681
click at [547, 30] on span "Workspace settings" at bounding box center [528, 26] width 91 height 16
